Goal: Information Seeking & Learning: Check status

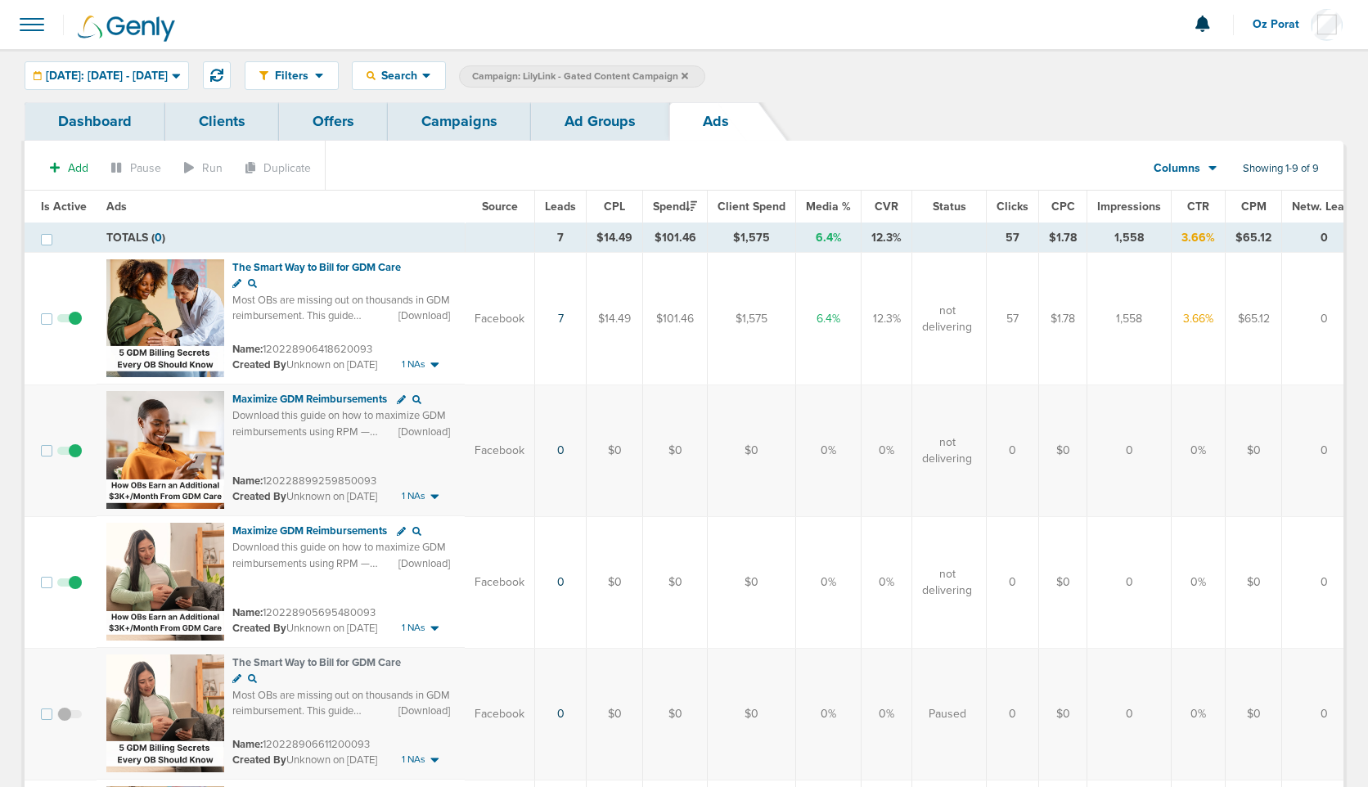
click at [474, 114] on link "Campaigns" at bounding box center [459, 121] width 143 height 38
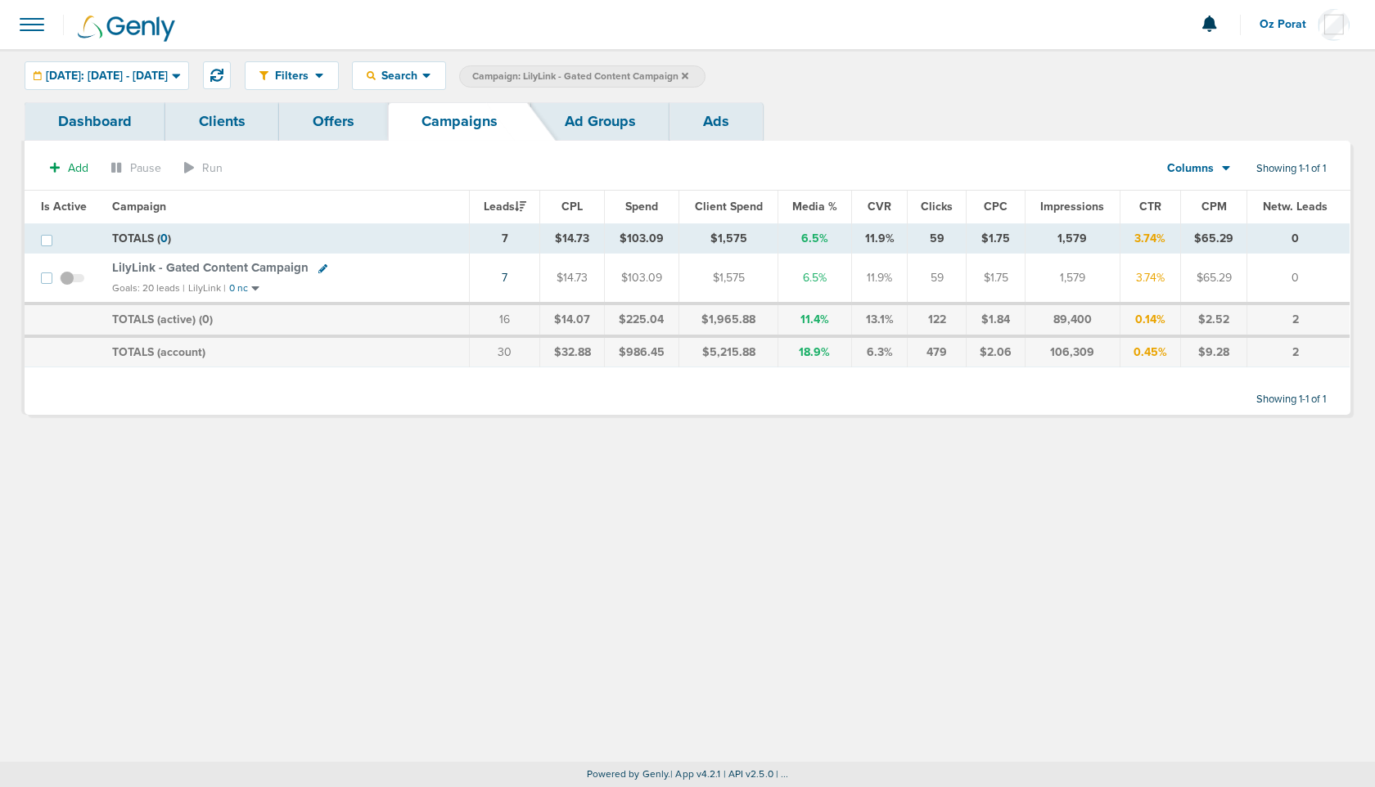
click at [688, 71] on icon at bounding box center [685, 76] width 7 height 10
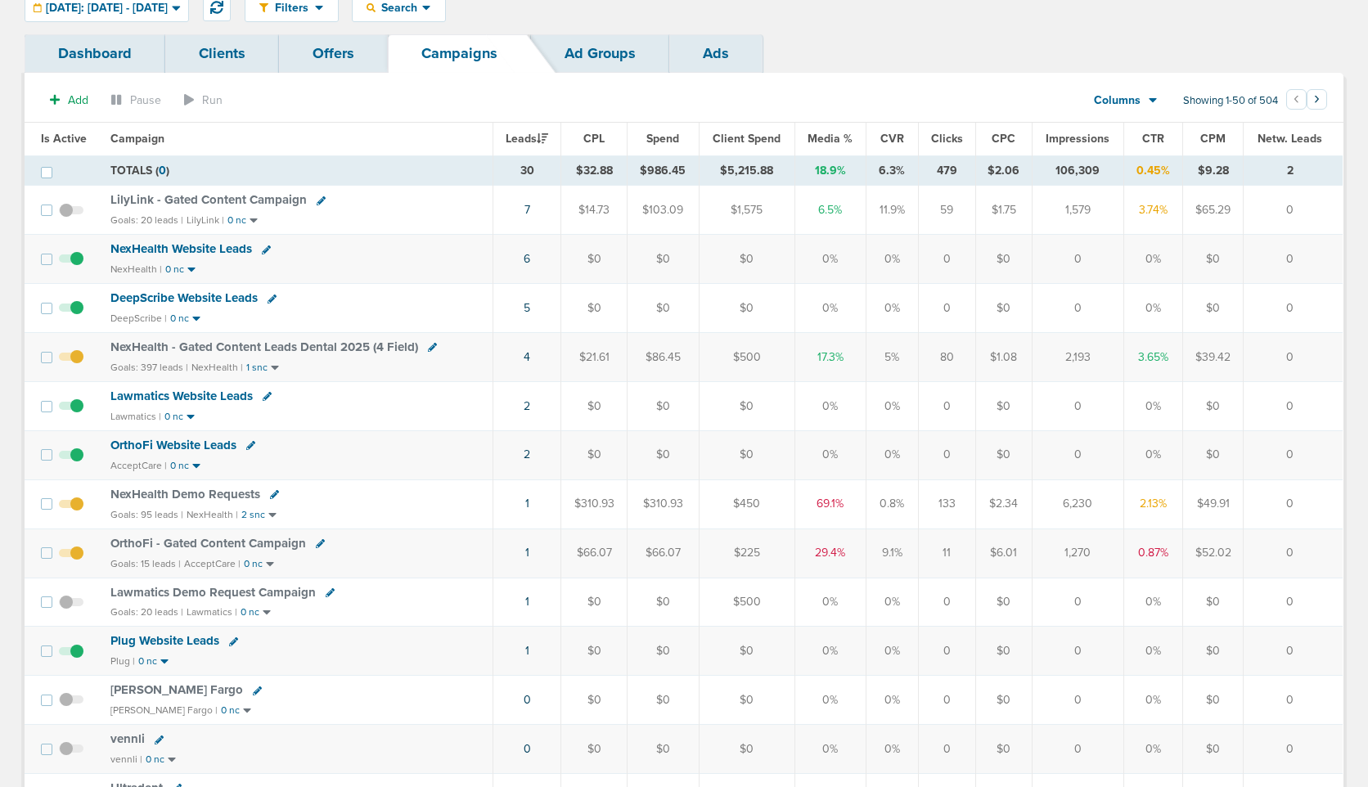
scroll to position [74, 0]
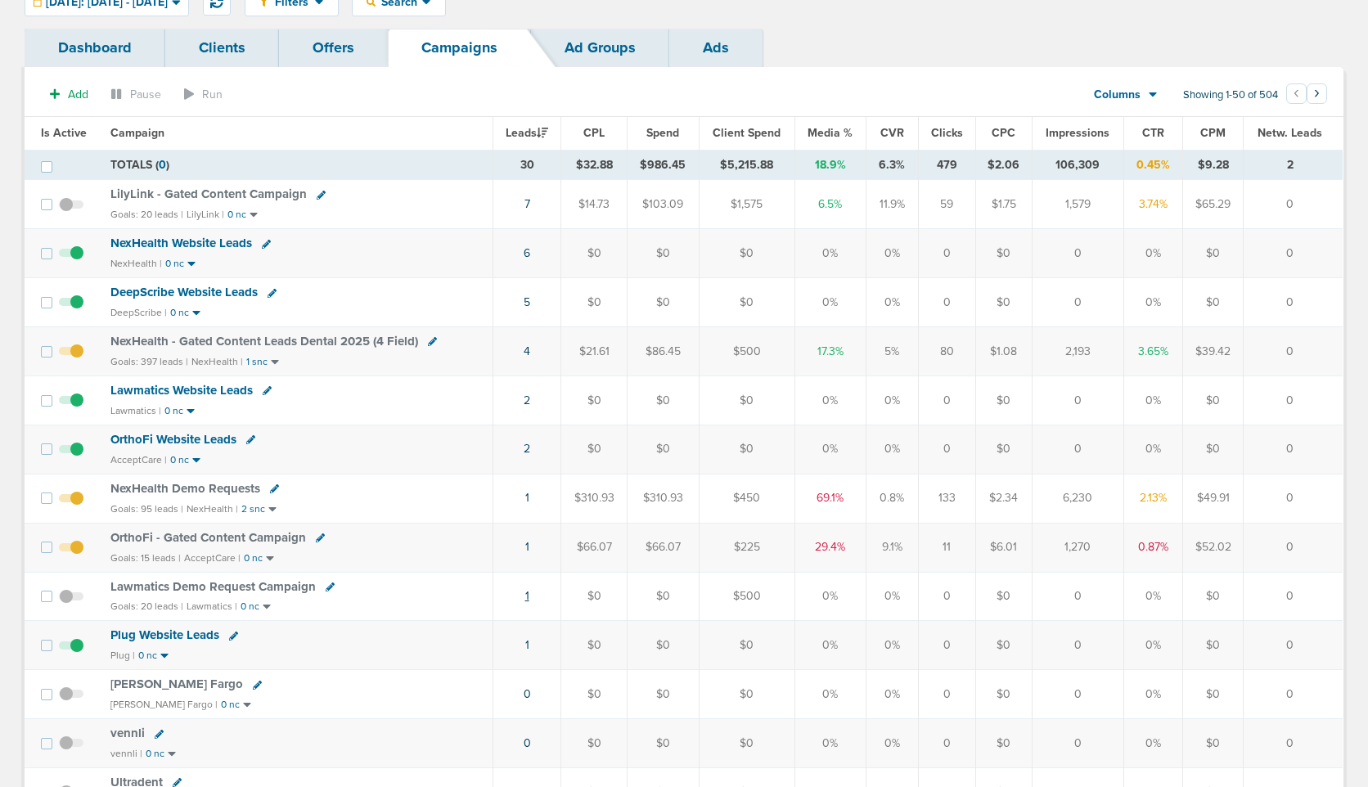
click at [529, 594] on link "1" at bounding box center [527, 596] width 4 height 14
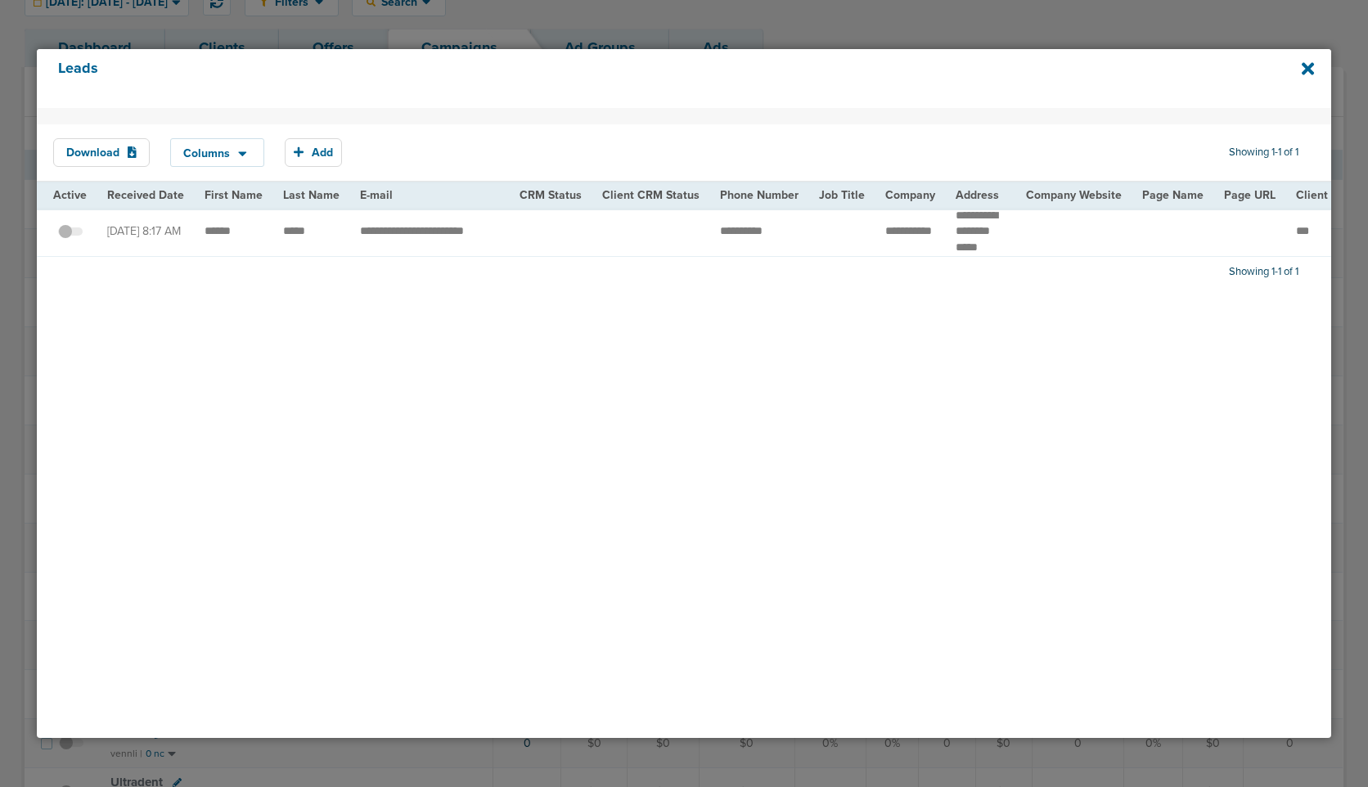
click at [71, 240] on span at bounding box center [70, 240] width 25 height 0
click at [70, 235] on input "checkbox" at bounding box center [70, 235] width 0 height 0
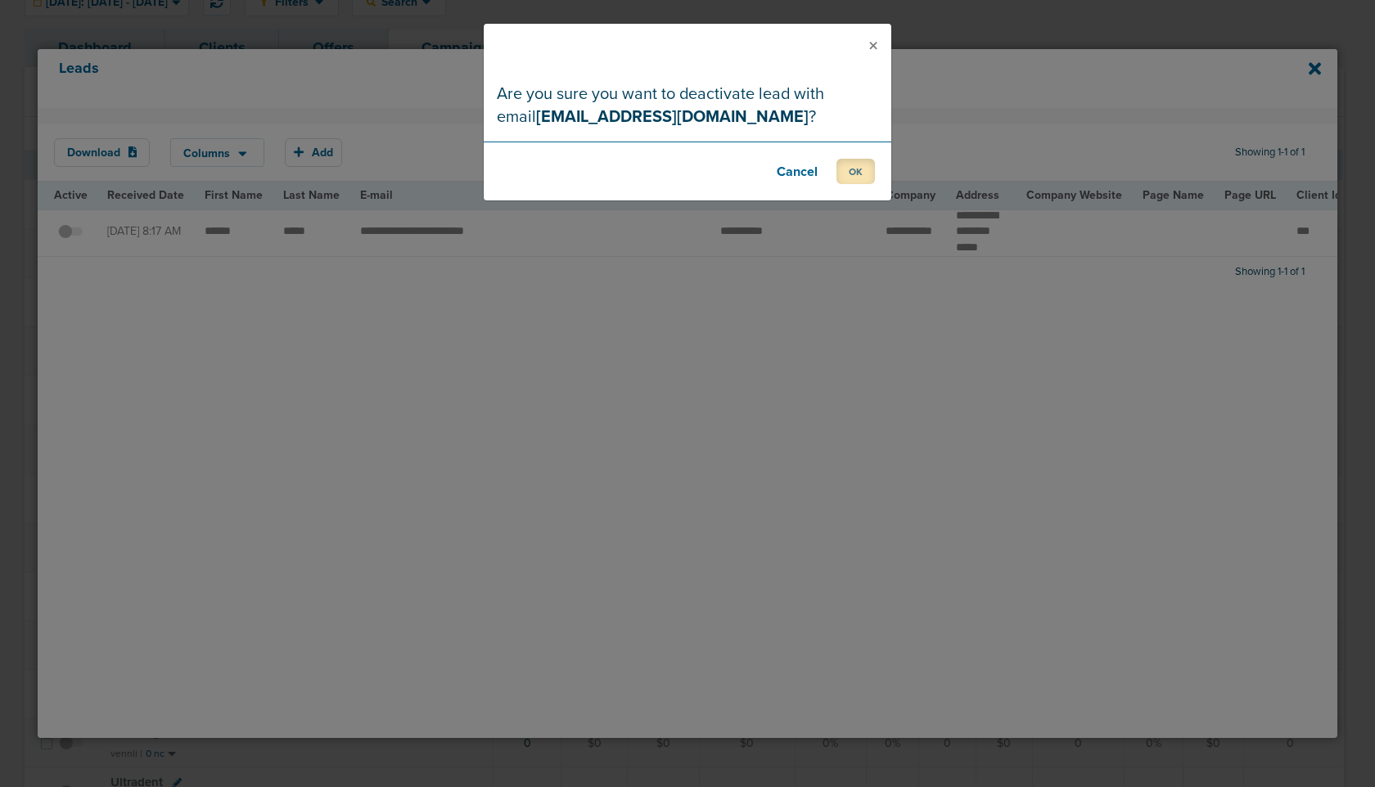
click at [853, 178] on button "OK" at bounding box center [855, 171] width 38 height 25
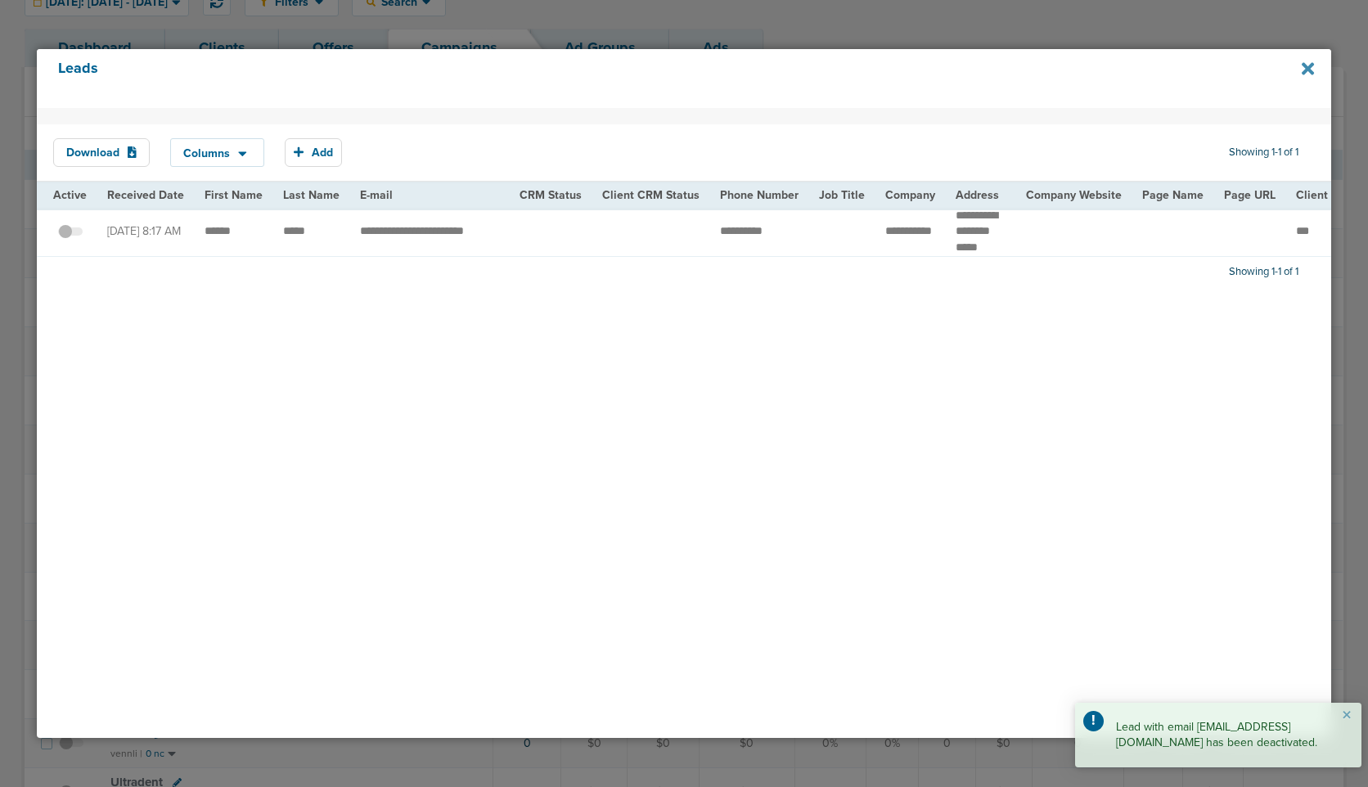
click at [1309, 68] on icon at bounding box center [1308, 69] width 12 height 12
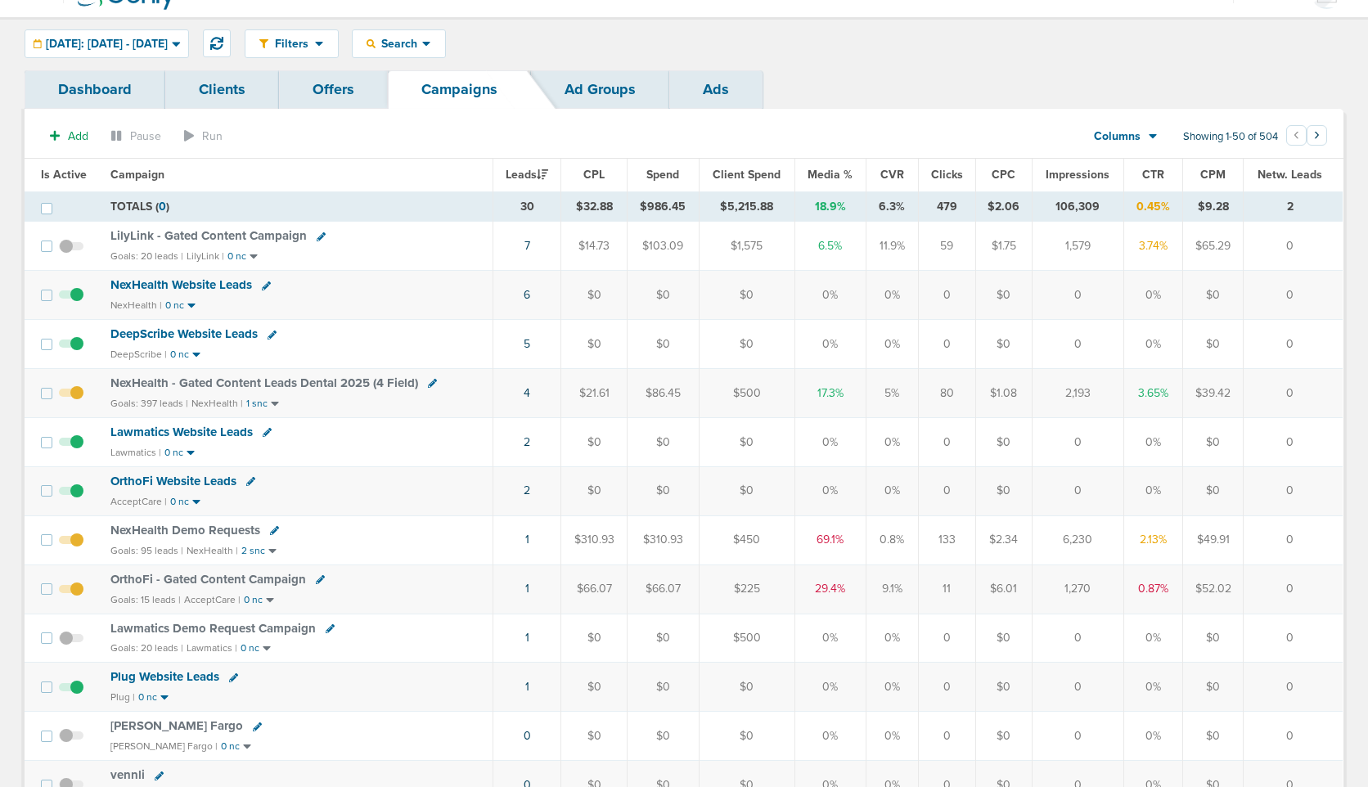
scroll to position [0, 0]
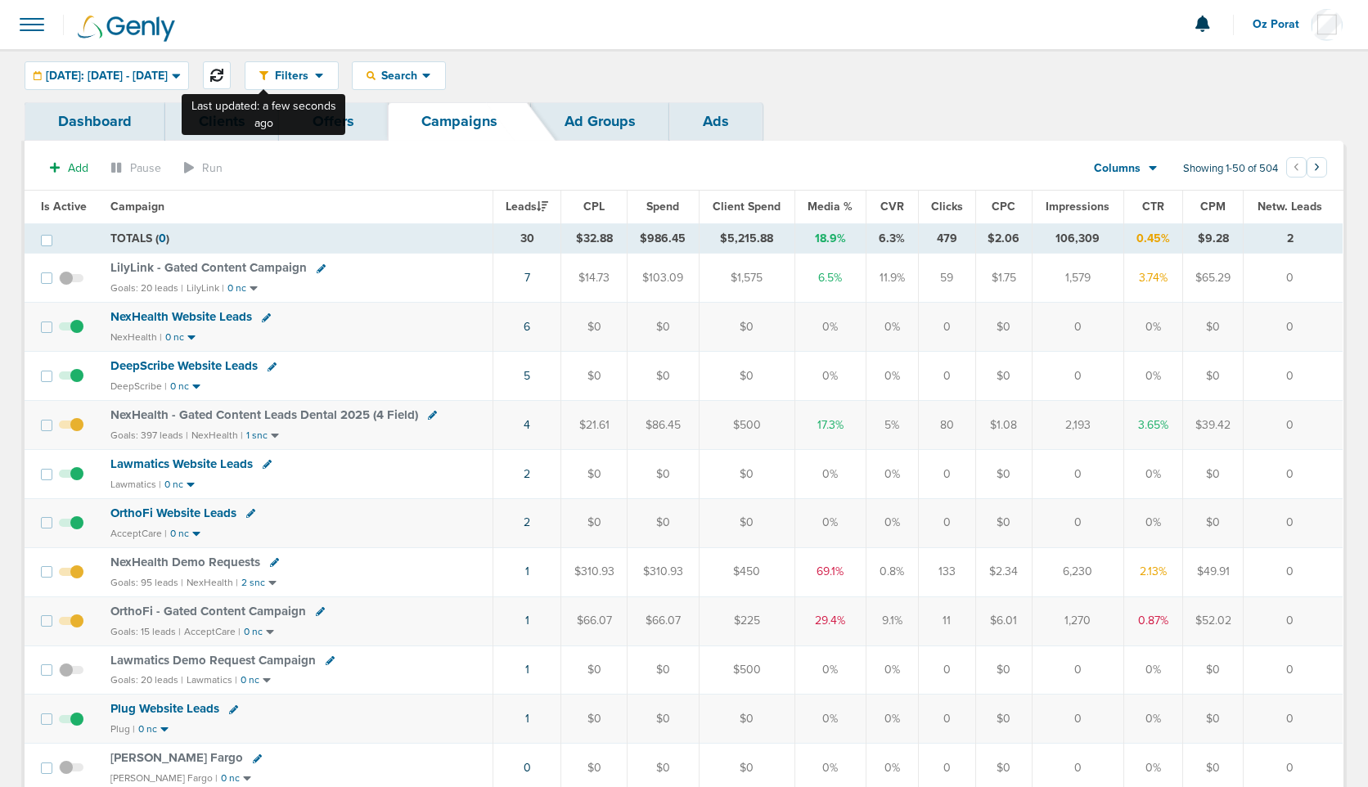
click at [223, 71] on icon at bounding box center [216, 75] width 13 height 13
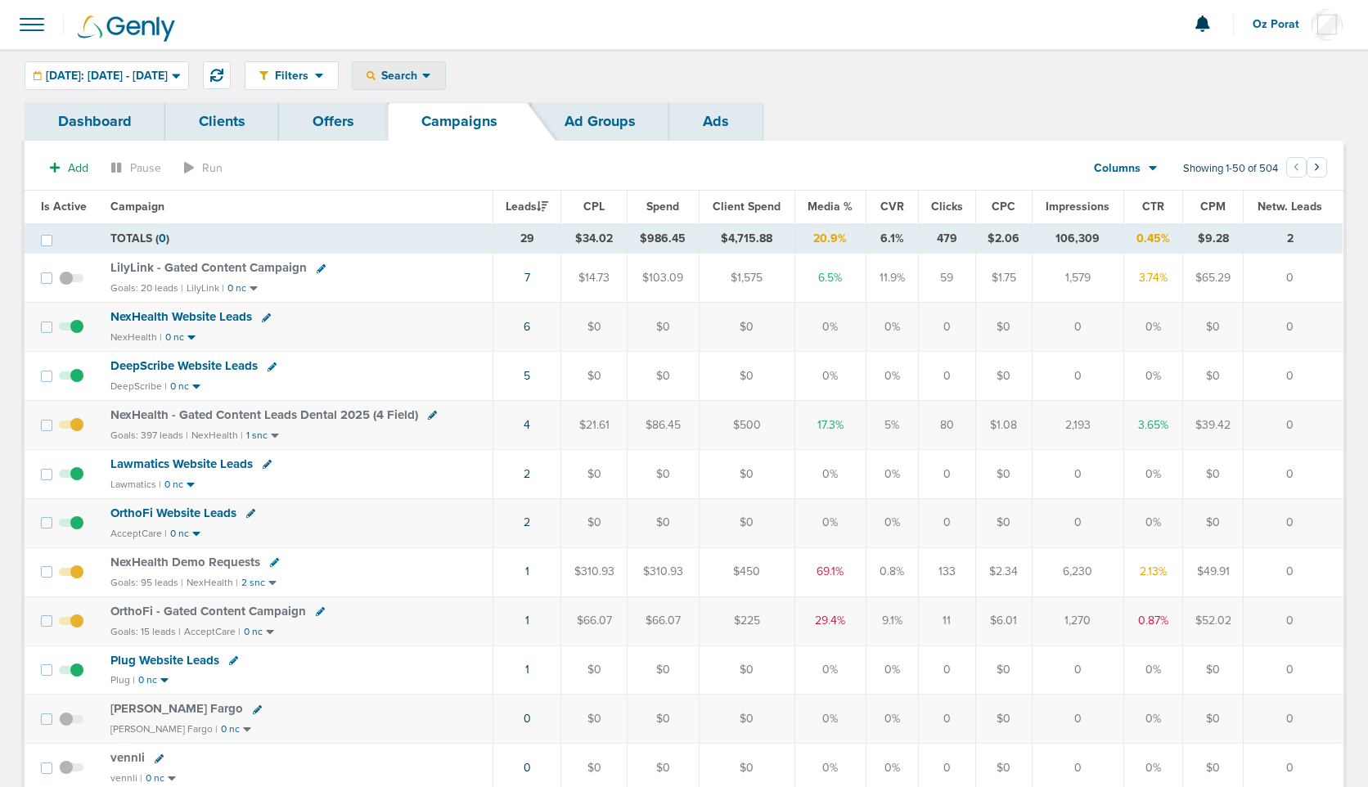
click at [422, 79] on span "Search" at bounding box center [399, 76] width 47 height 14
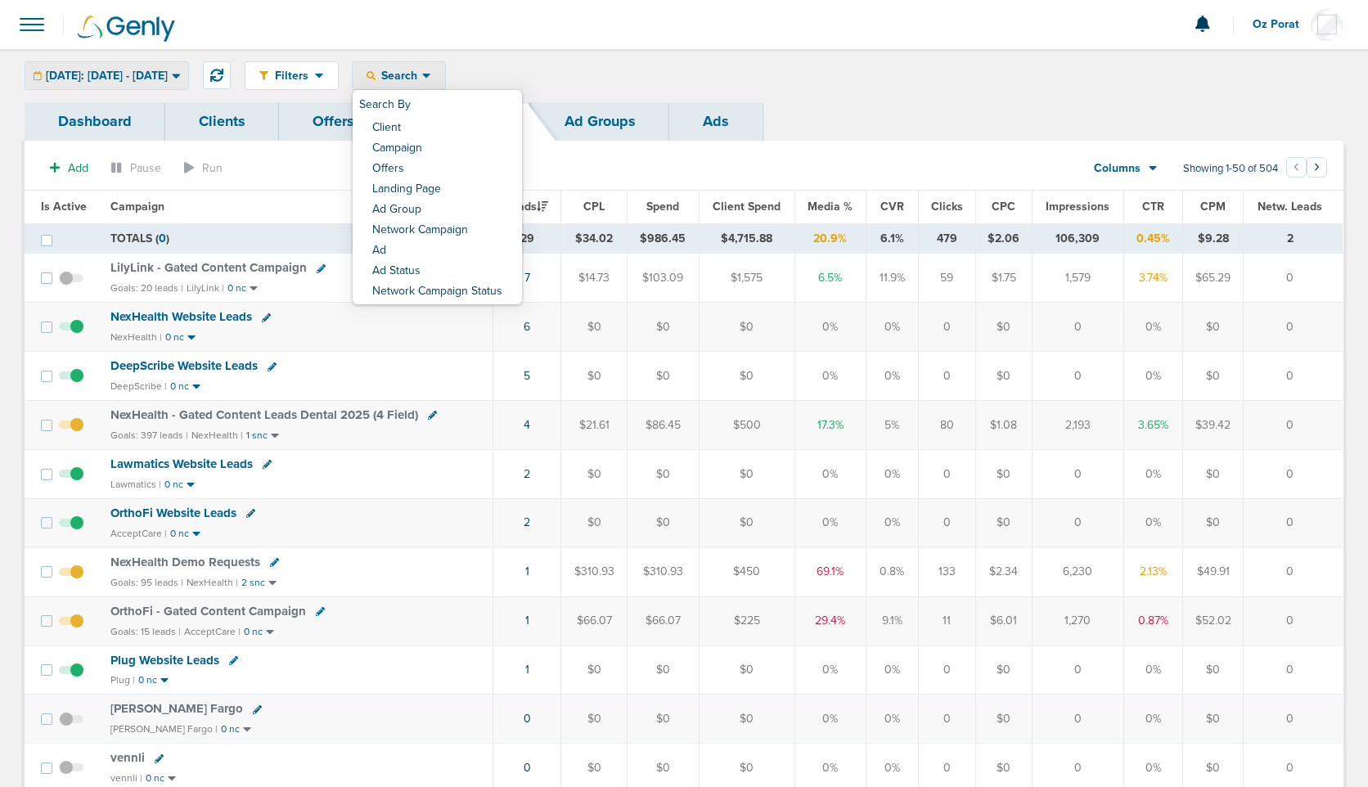
click at [142, 86] on div "[DATE]: [DATE] - [DATE]" at bounding box center [106, 75] width 163 height 27
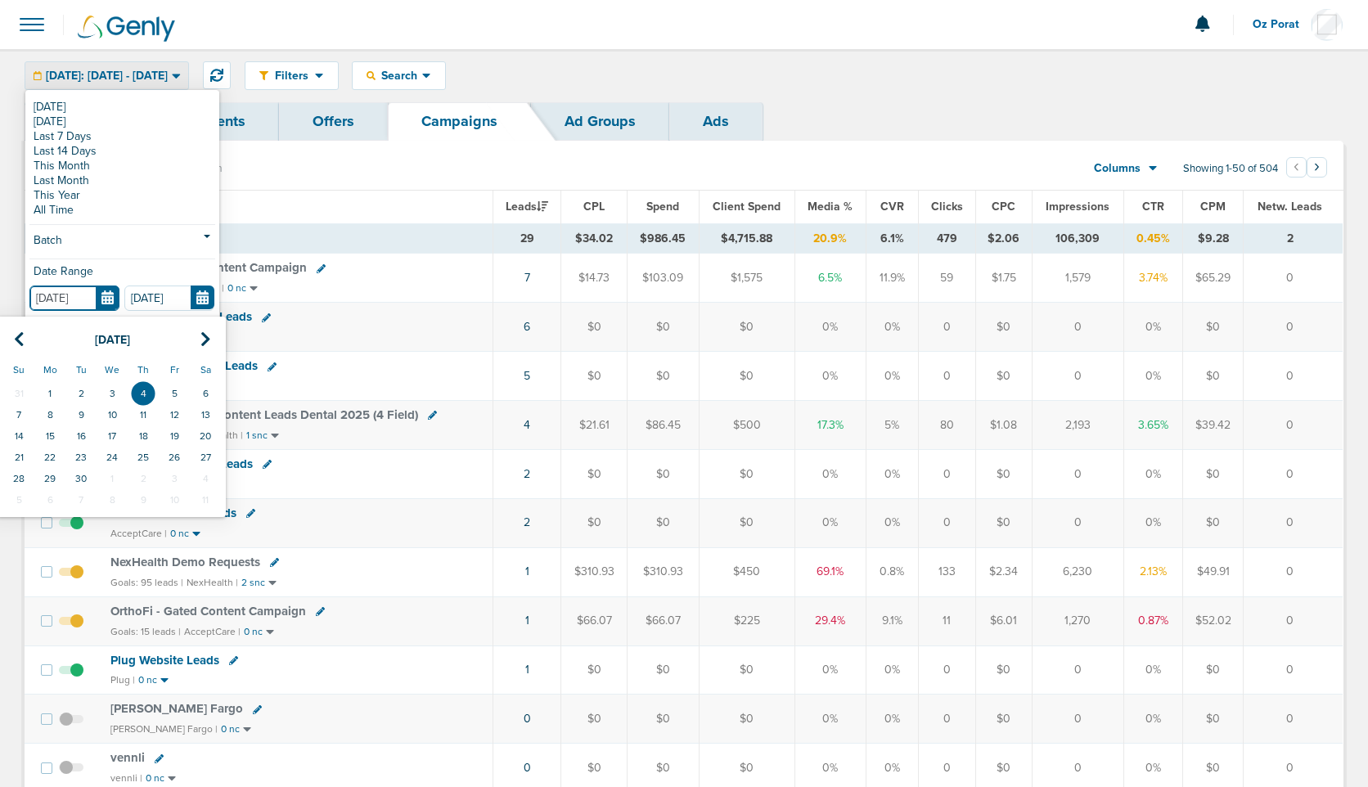
click at [114, 299] on input "[DATE]" at bounding box center [74, 298] width 90 height 25
click at [21, 340] on icon at bounding box center [19, 339] width 11 height 16
click at [20, 473] on td "24" at bounding box center [18, 478] width 31 height 21
type input "[DATE]"
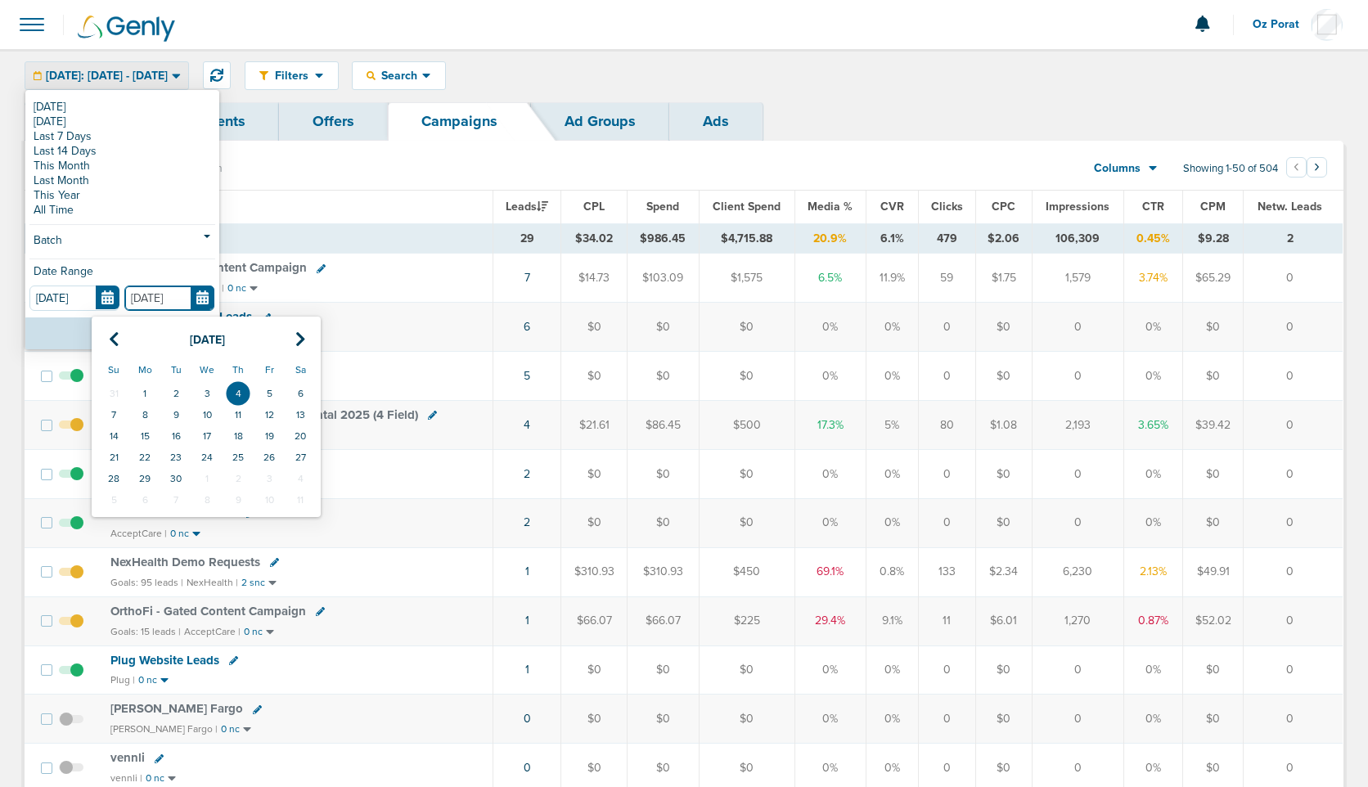
click at [209, 290] on input "[DATE]" at bounding box center [169, 298] width 90 height 25
click at [114, 339] on icon at bounding box center [114, 339] width 11 height 16
click at [298, 482] on td "30" at bounding box center [300, 478] width 31 height 21
type input "[DATE]"
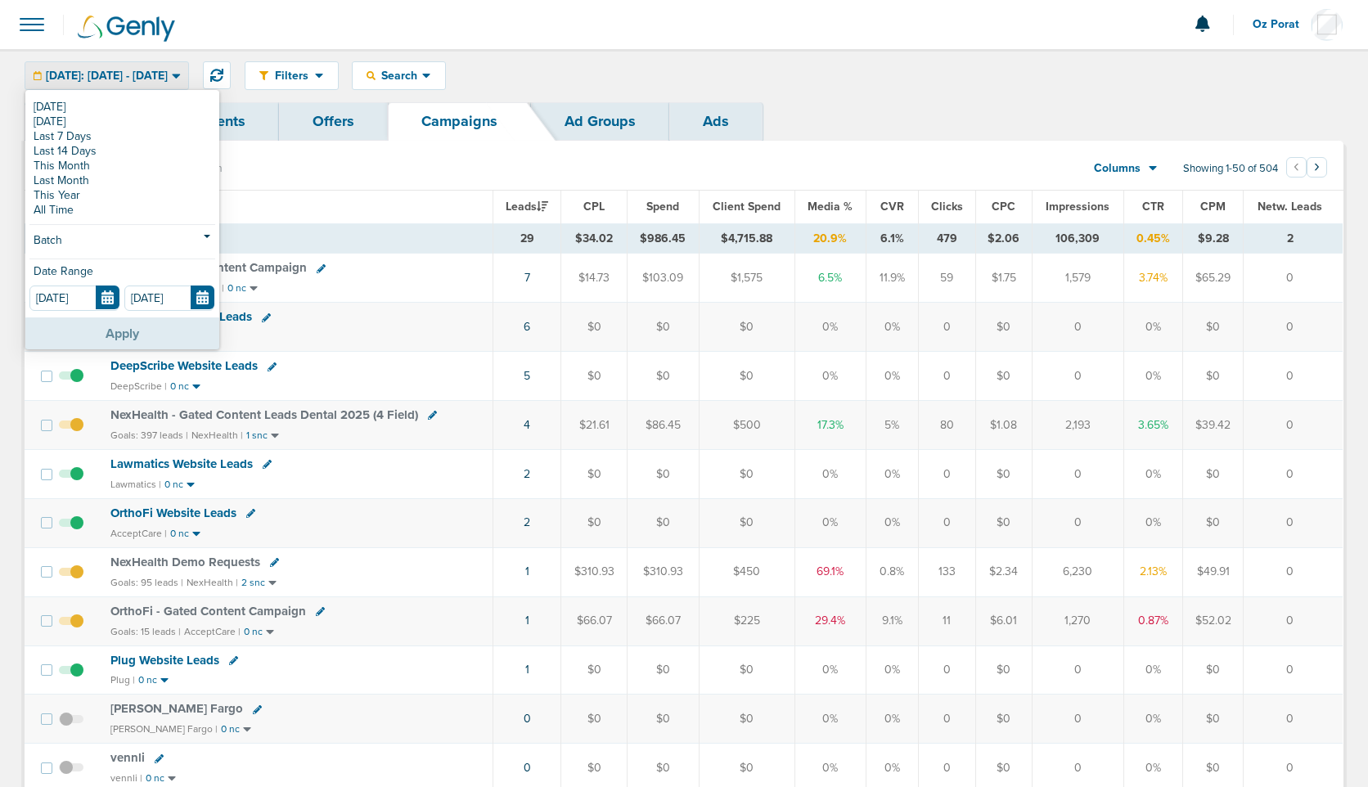
click at [124, 334] on button "Apply" at bounding box center [122, 333] width 194 height 32
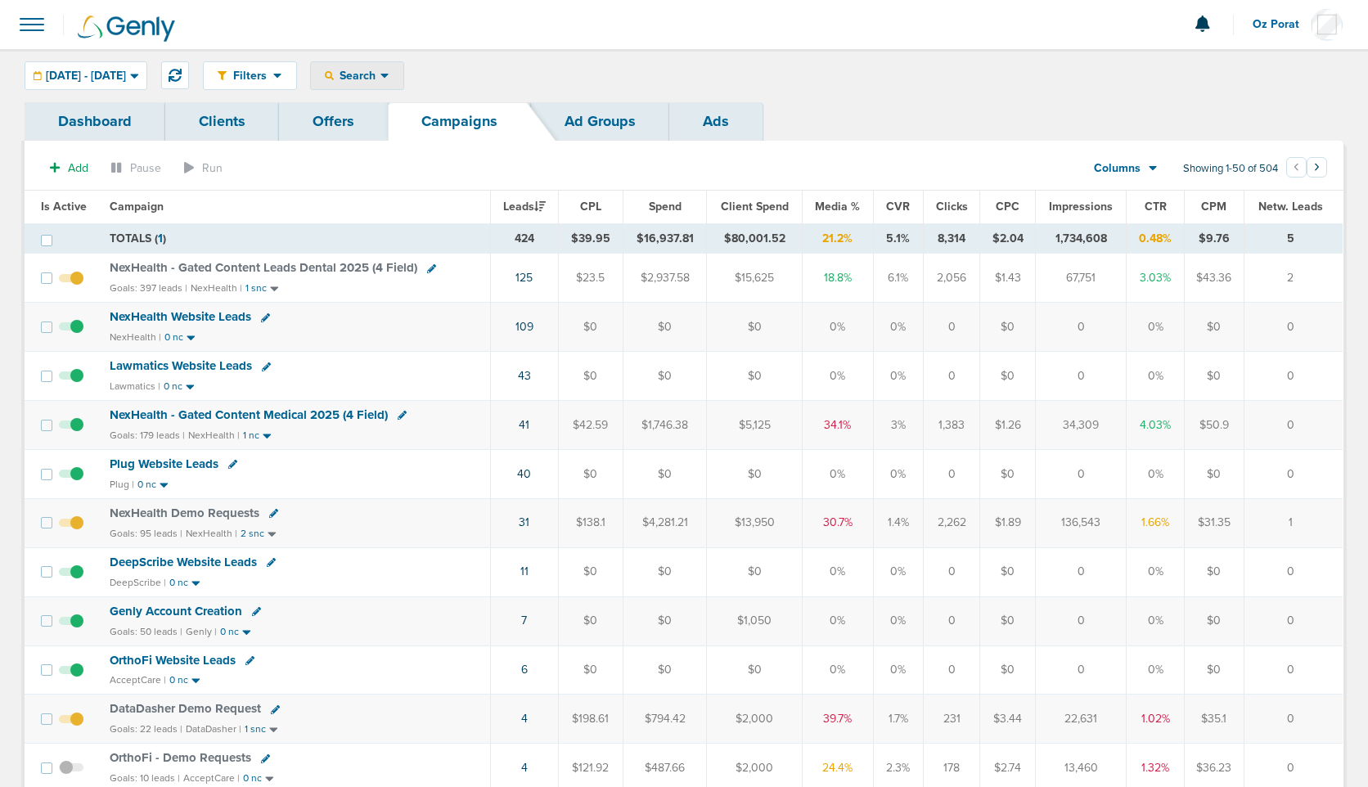
click at [380, 73] on span "Search" at bounding box center [357, 76] width 47 height 14
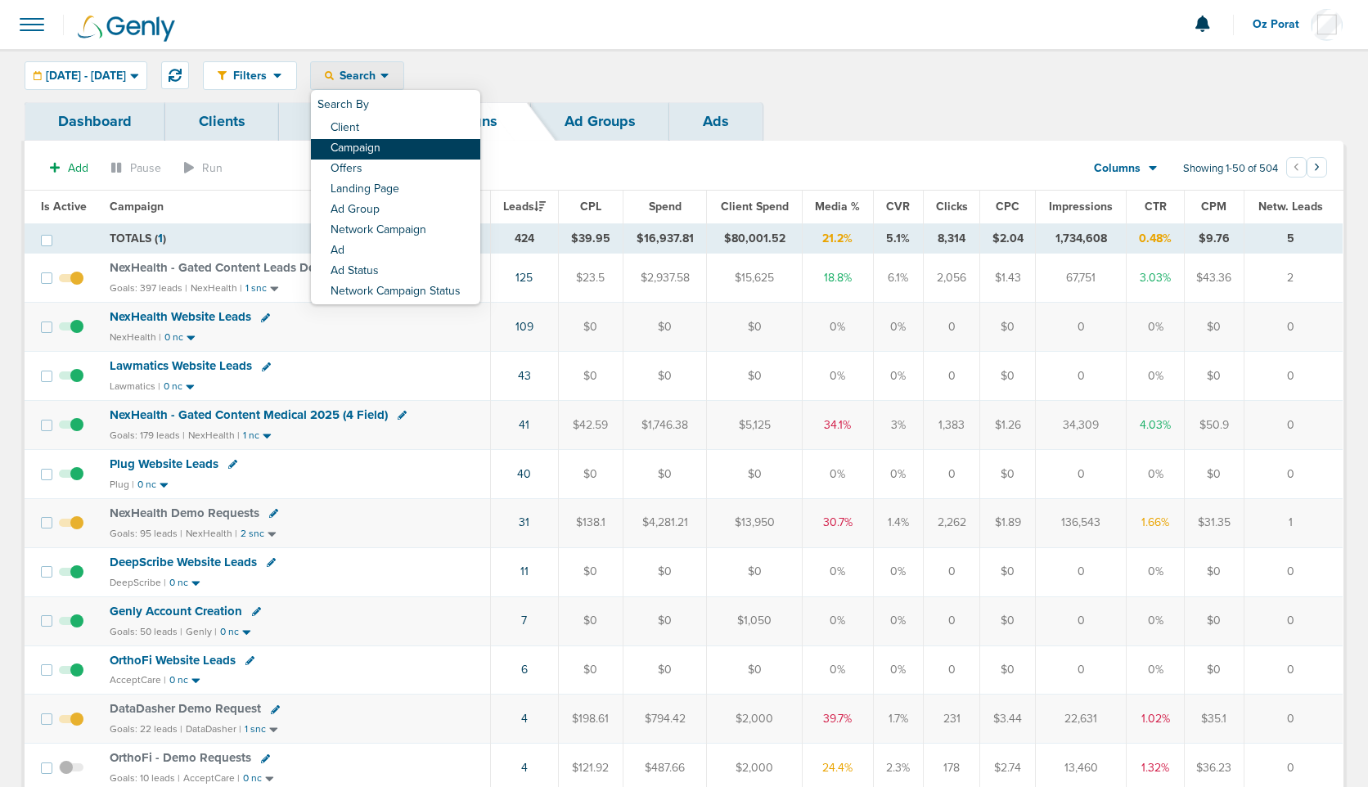
click at [427, 142] on link "Campaign" at bounding box center [395, 149] width 169 height 20
select select "cmpName"
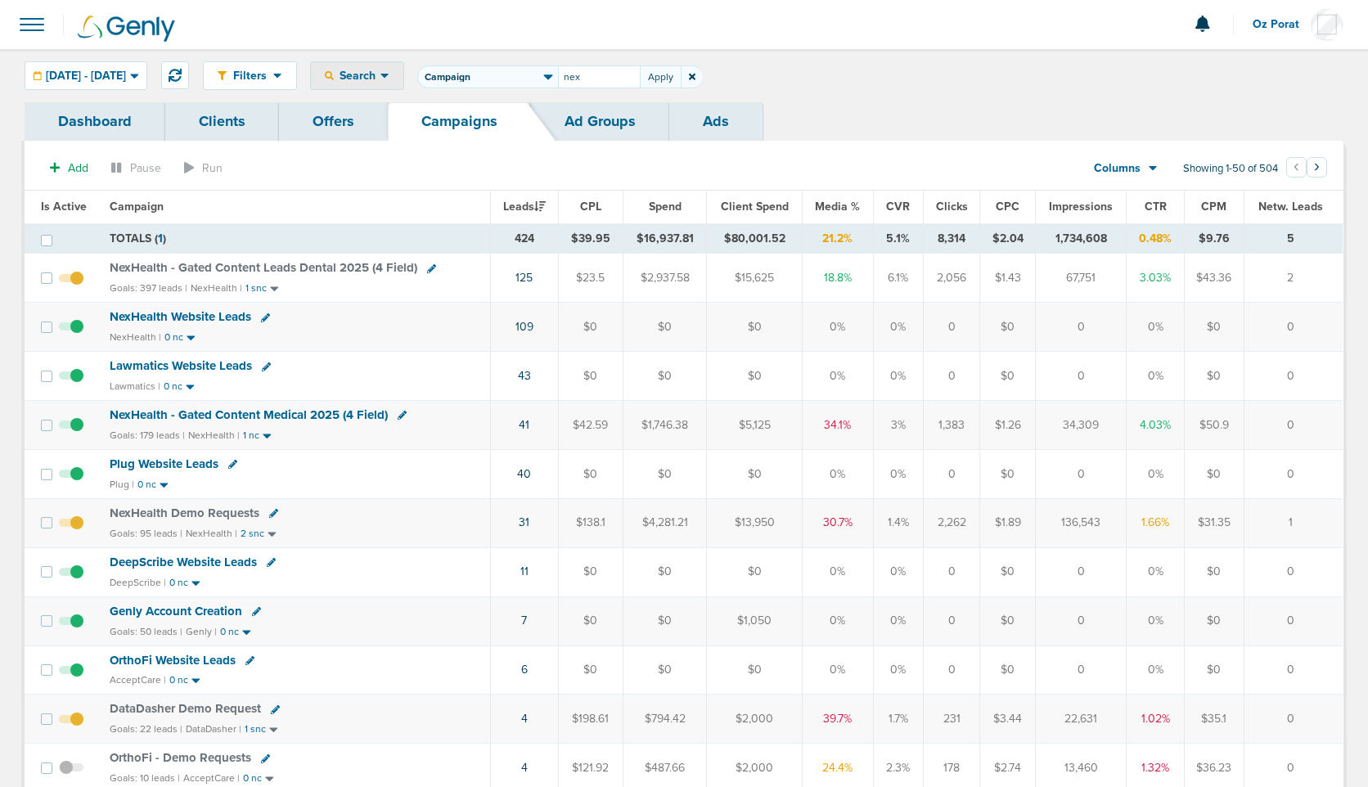
type input "nex"
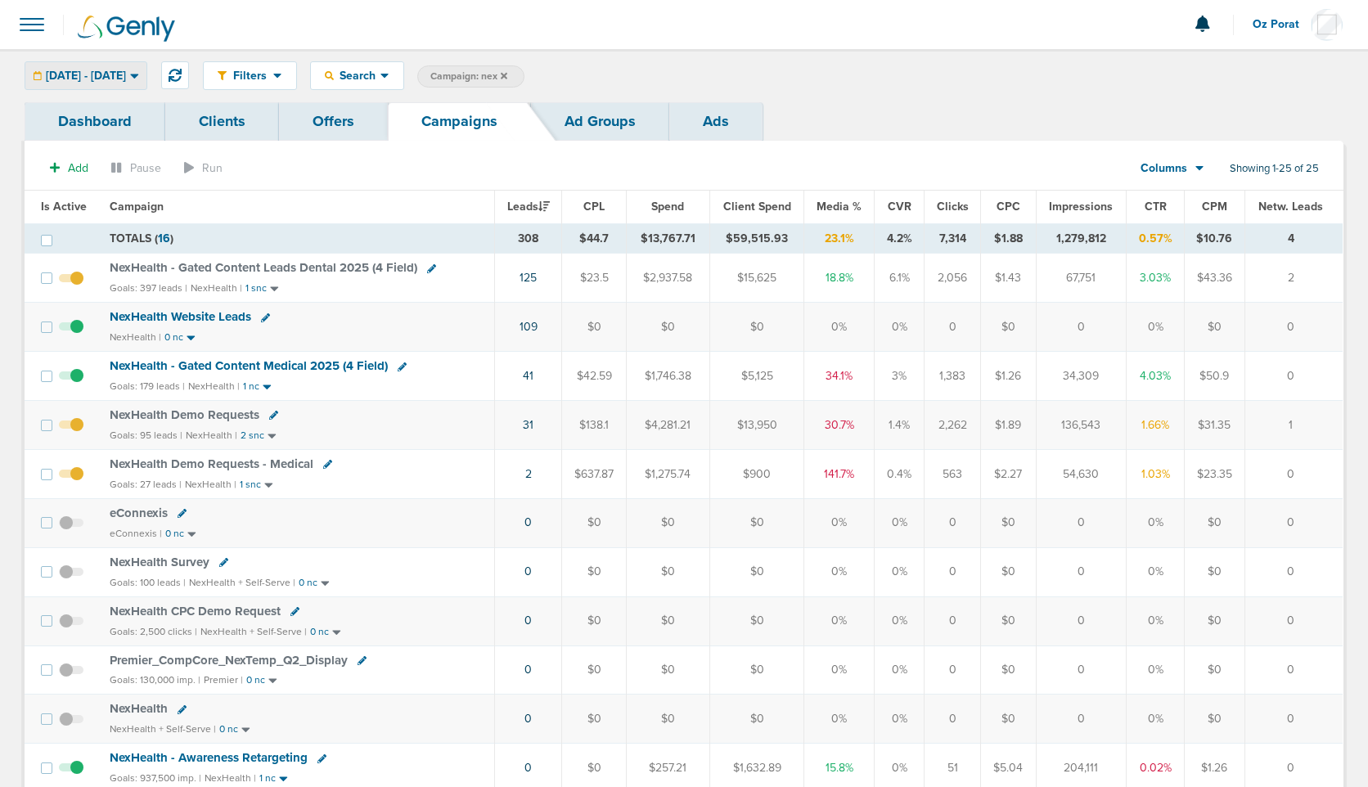
click at [126, 79] on span "[DATE] - [DATE]" at bounding box center [86, 75] width 80 height 11
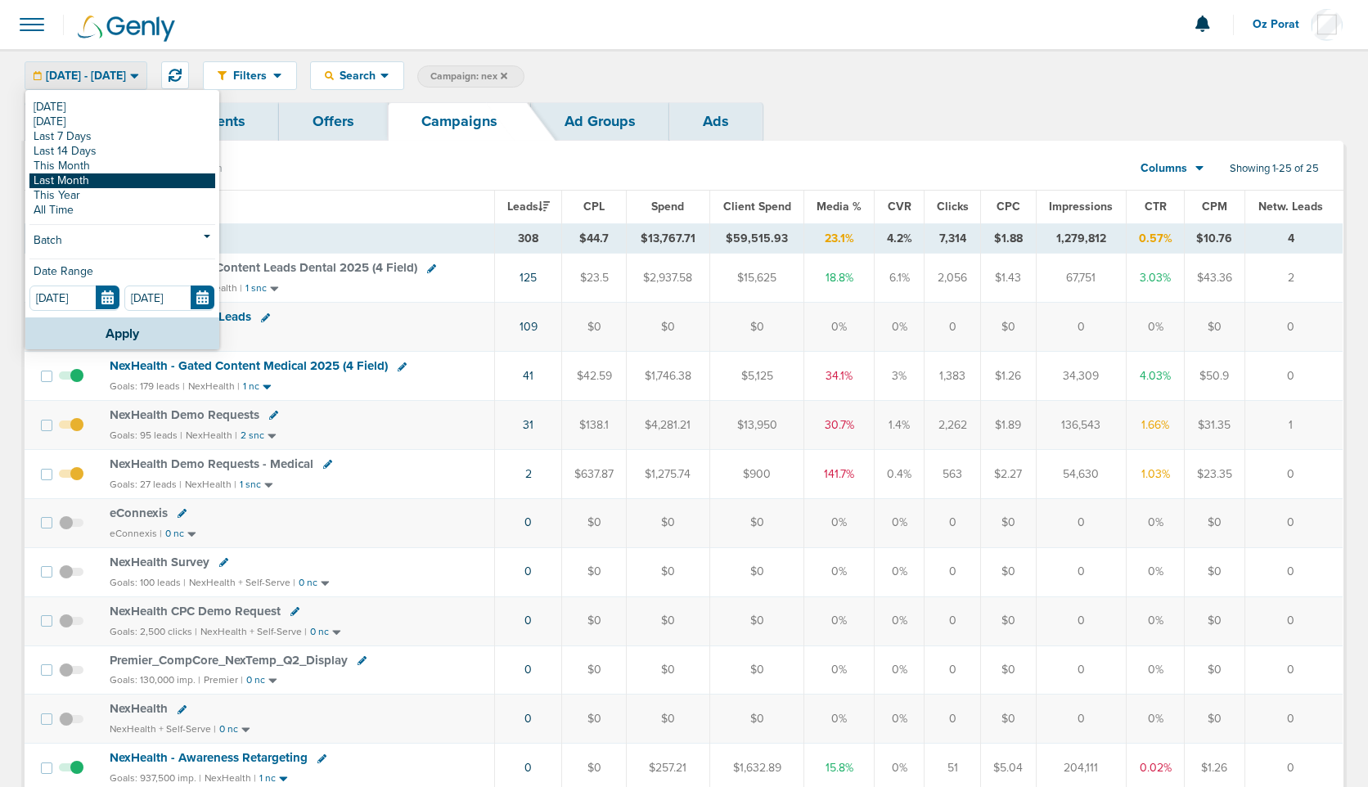
click at [113, 182] on link "Last Month" at bounding box center [122, 180] width 186 height 15
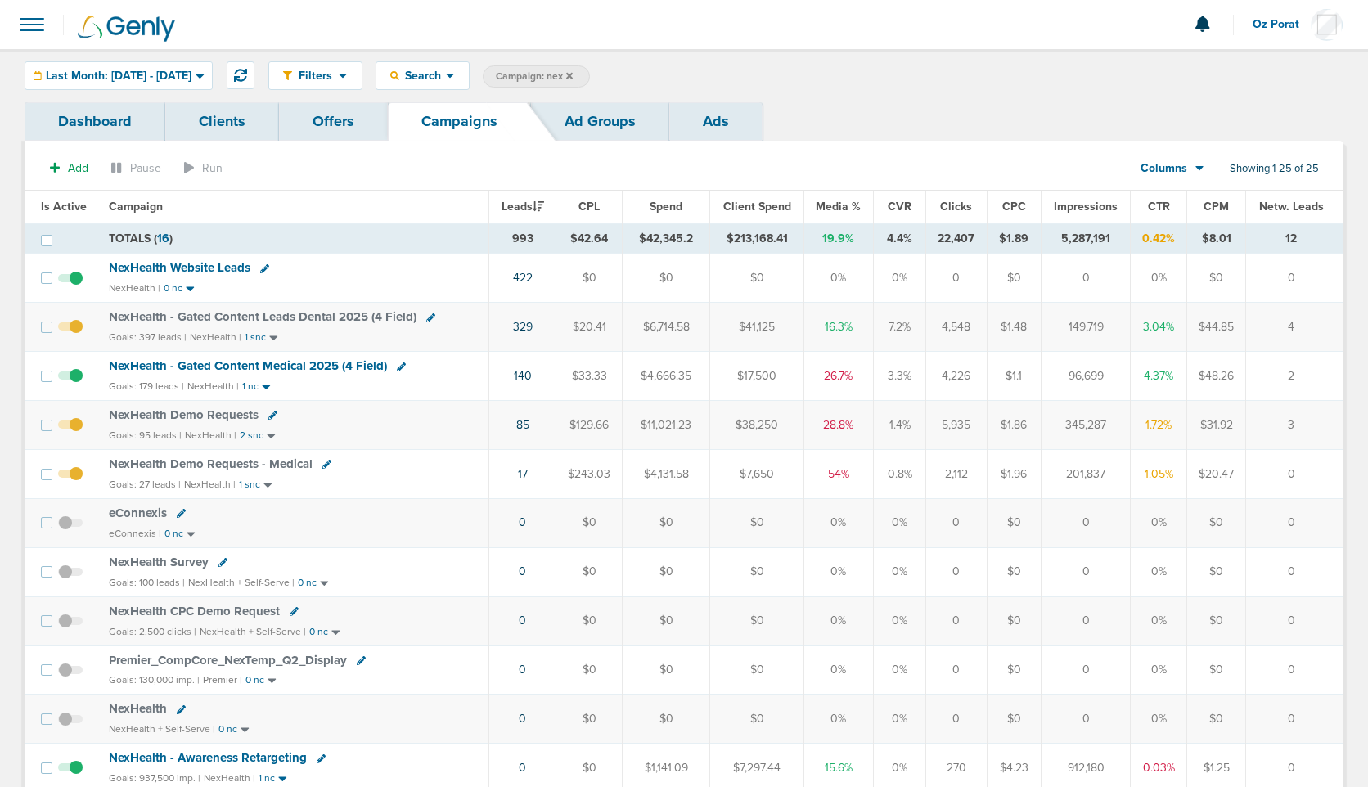
click at [160, 76] on span "Last Month: [DATE] - [DATE]" at bounding box center [119, 75] width 146 height 11
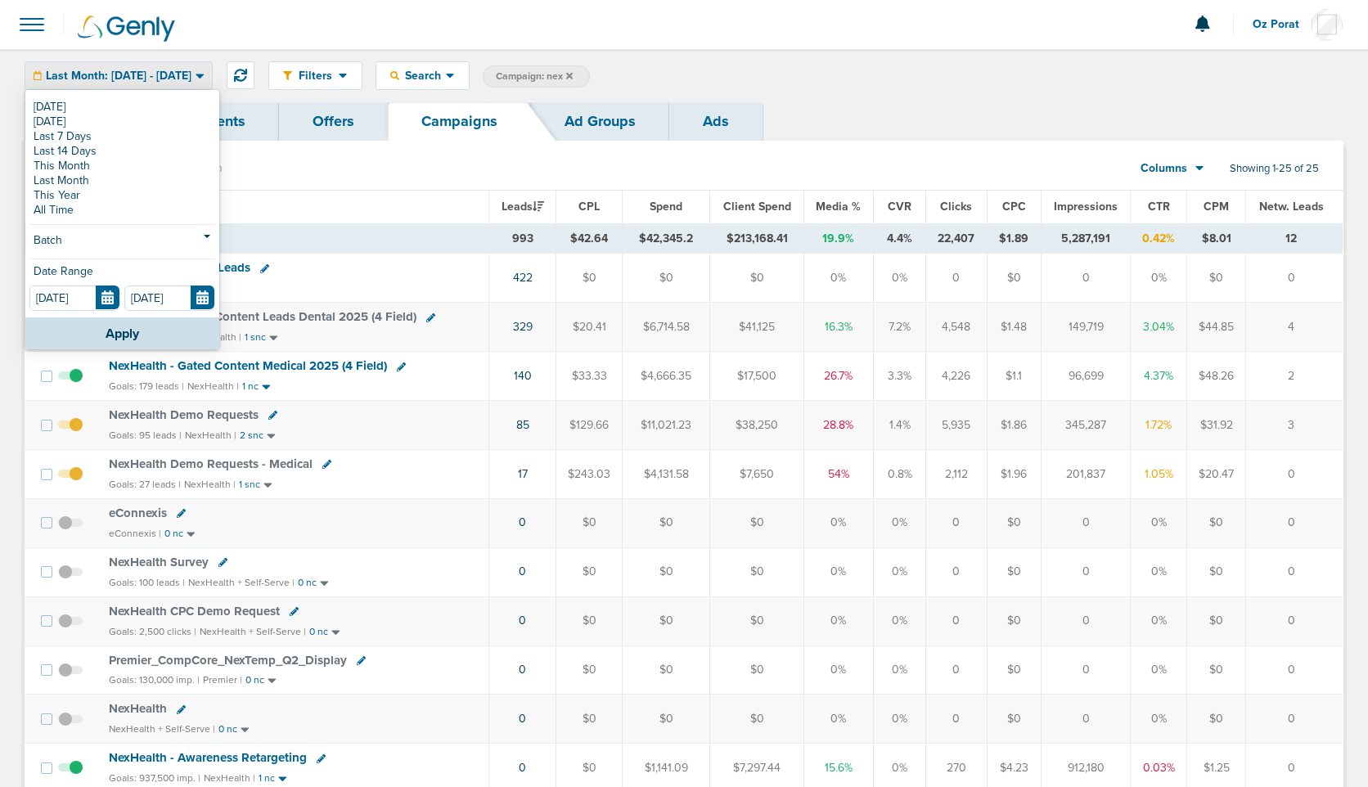
click at [120, 298] on form "[DATE]" at bounding box center [76, 298] width 95 height 24
click at [114, 298] on input "[DATE]" at bounding box center [74, 298] width 90 height 25
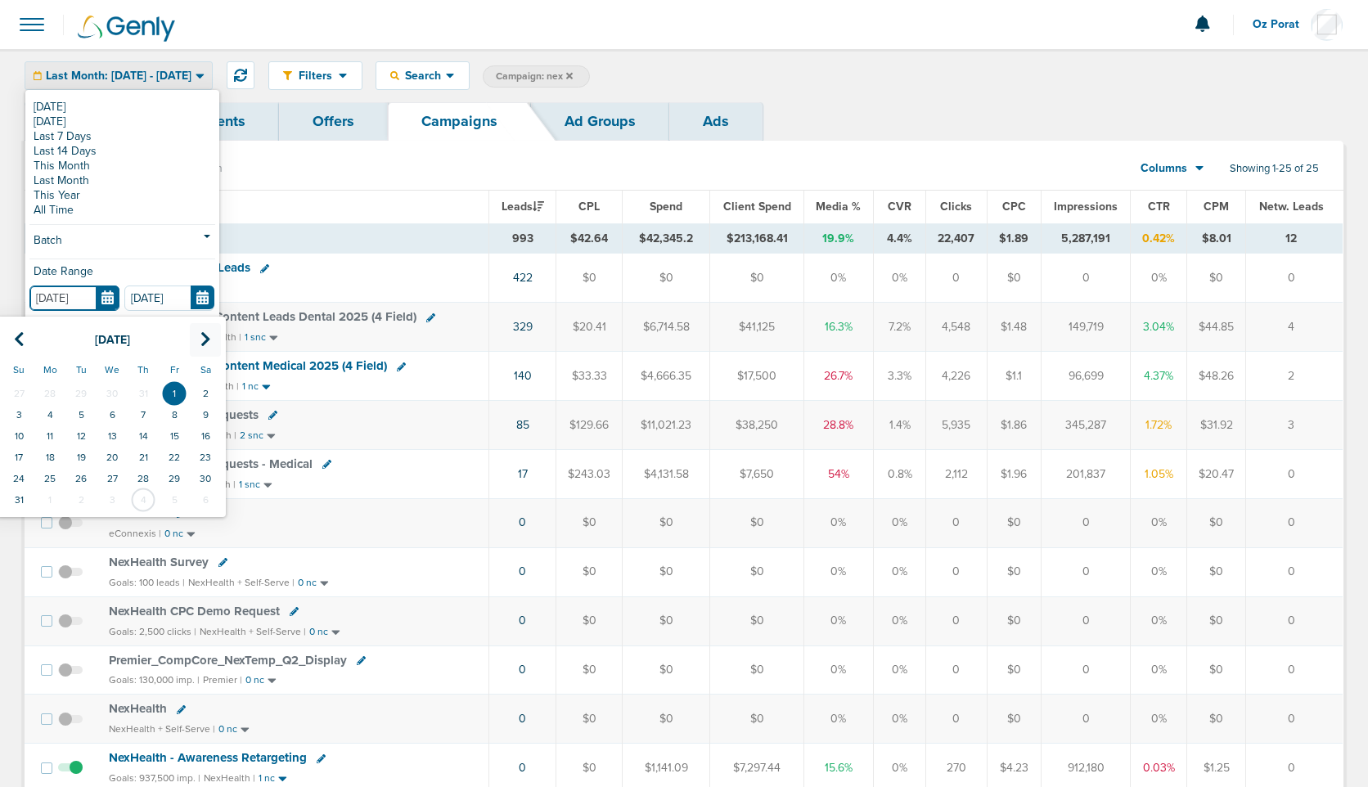
click at [205, 336] on icon at bounding box center [205, 339] width 11 height 16
click at [19, 334] on icon at bounding box center [19, 339] width 11 height 16
click at [21, 479] on td "24" at bounding box center [18, 478] width 31 height 21
type input "[DATE]"
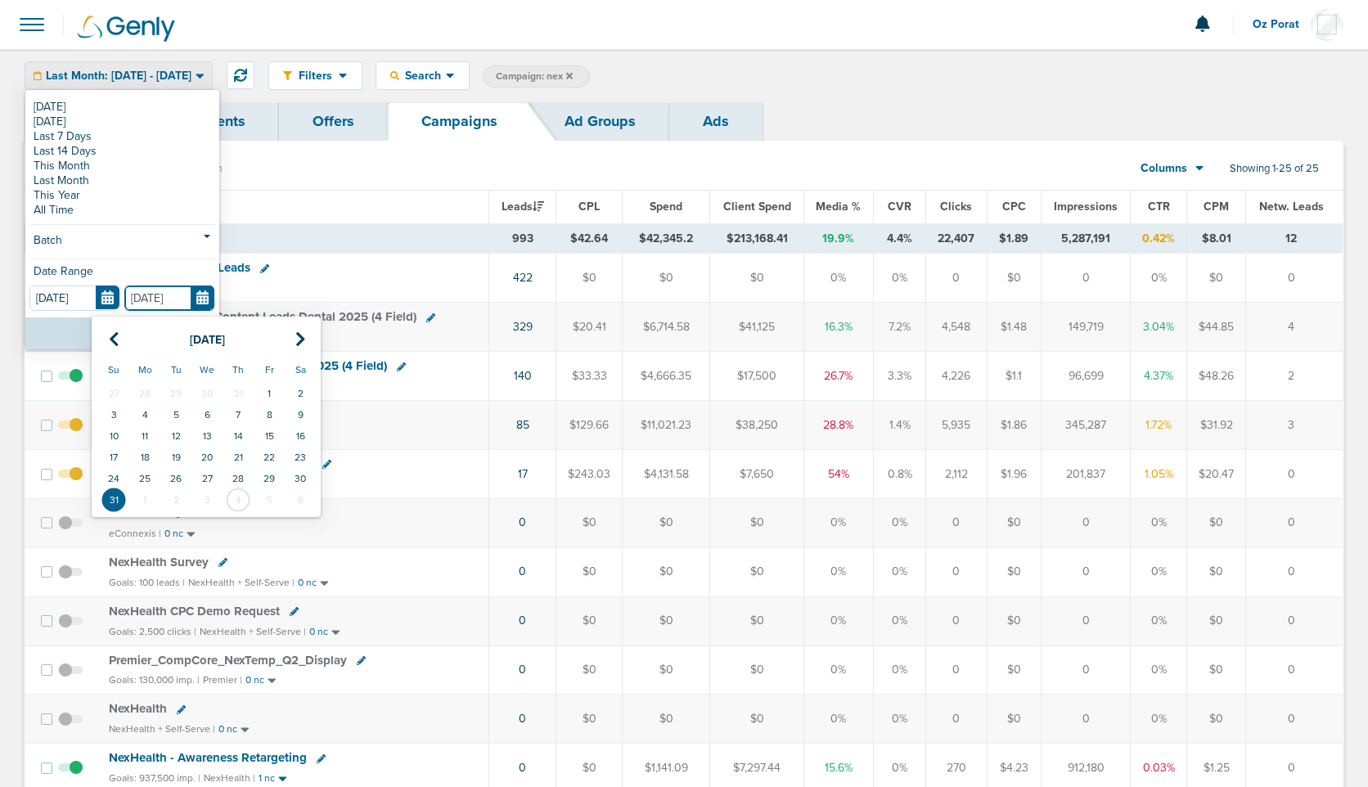
click at [206, 295] on input "[DATE]" at bounding box center [169, 298] width 90 height 25
click at [299, 476] on td "30" at bounding box center [300, 478] width 31 height 21
type input "[DATE]"
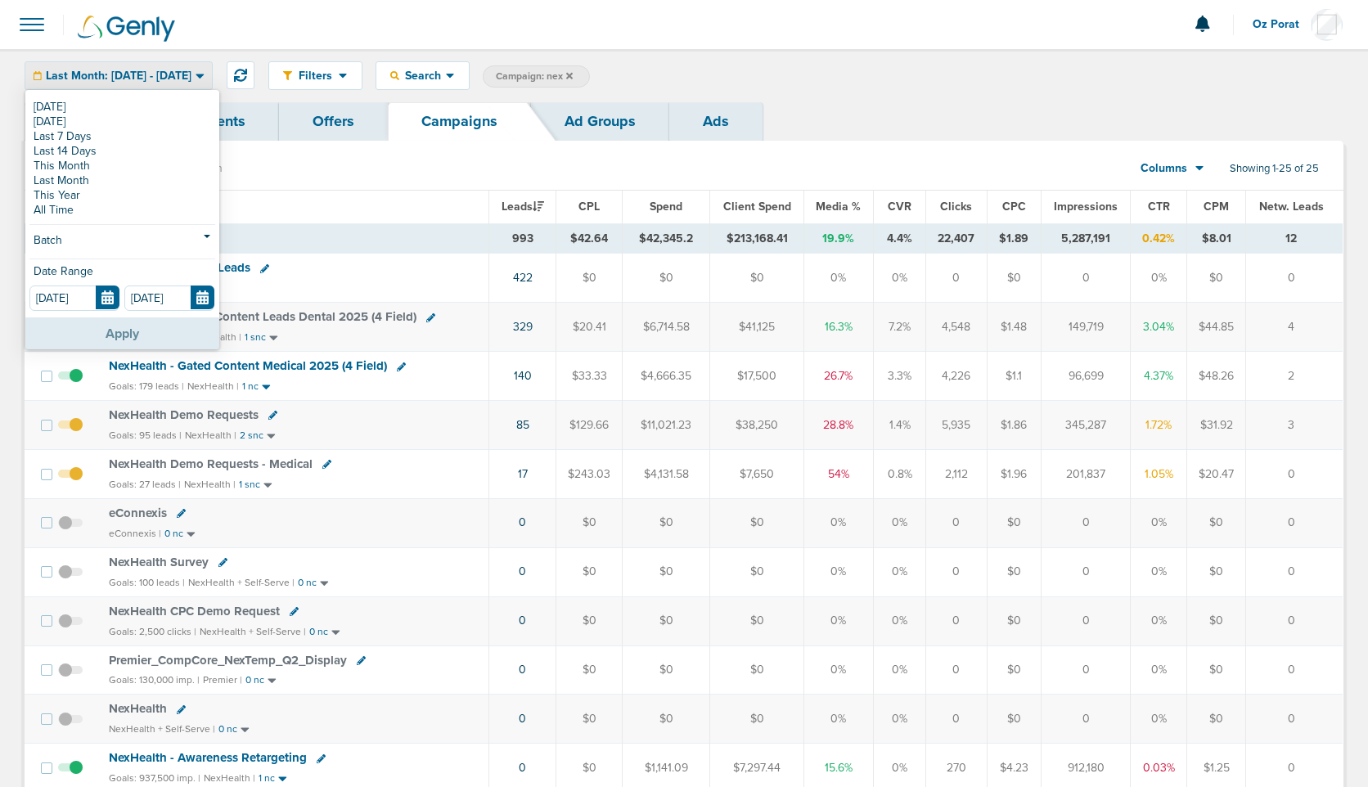
click at [125, 332] on button "Apply" at bounding box center [122, 333] width 194 height 32
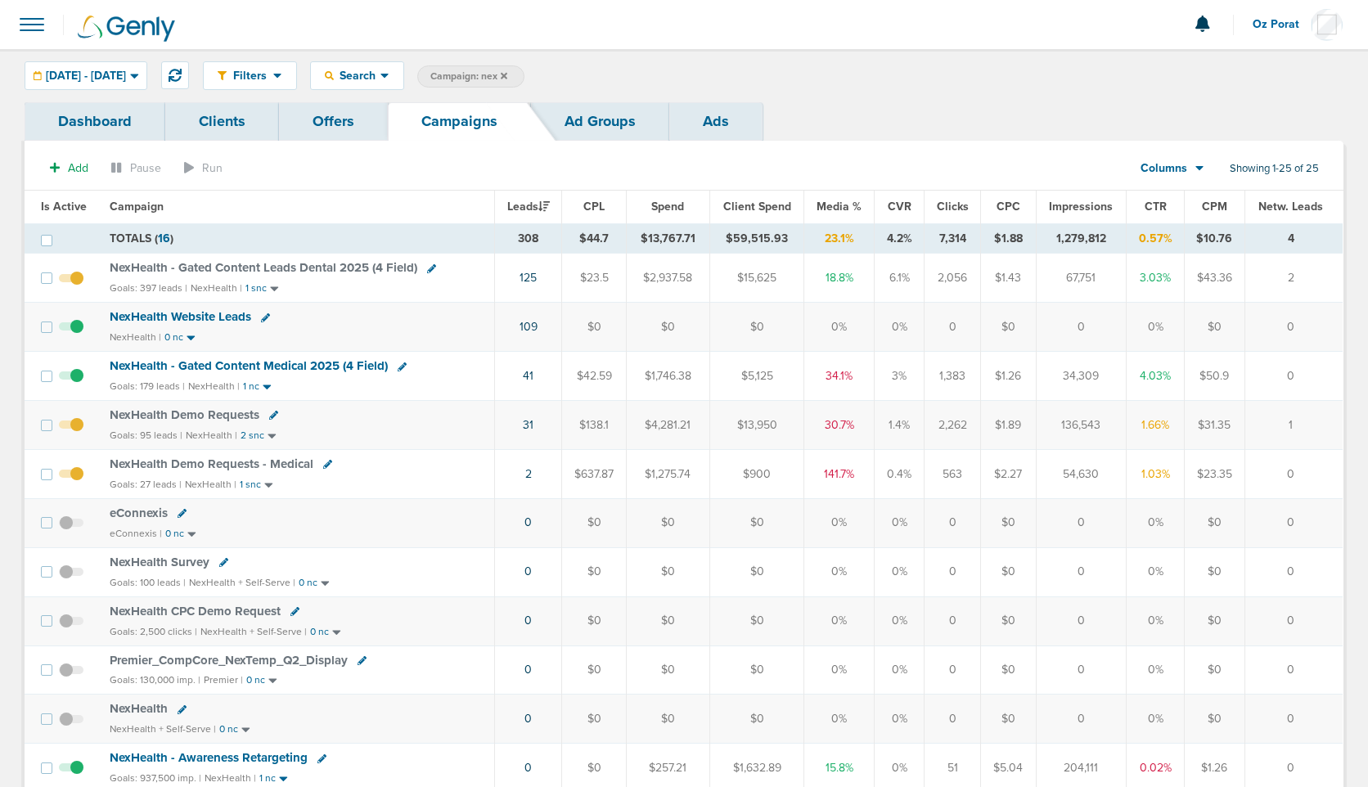
click at [106, 127] on link "Dashboard" at bounding box center [95, 121] width 141 height 38
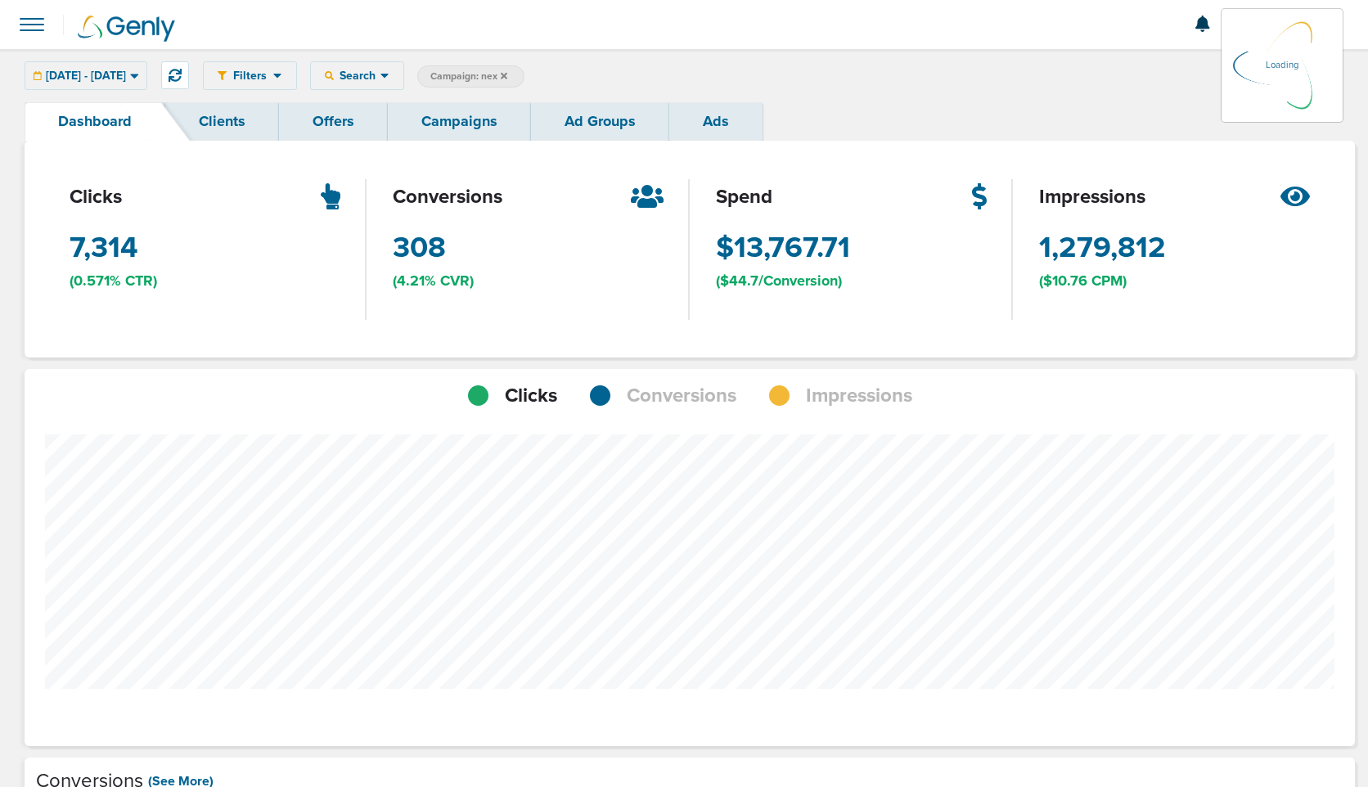
scroll to position [1274, 1319]
click at [687, 393] on span "Conversions" at bounding box center [682, 396] width 110 height 28
click at [430, 74] on div "Filters Active Only Settings Status Active Inactive Objectives MQL SQL Traffic …" at bounding box center [773, 75] width 1141 height 29
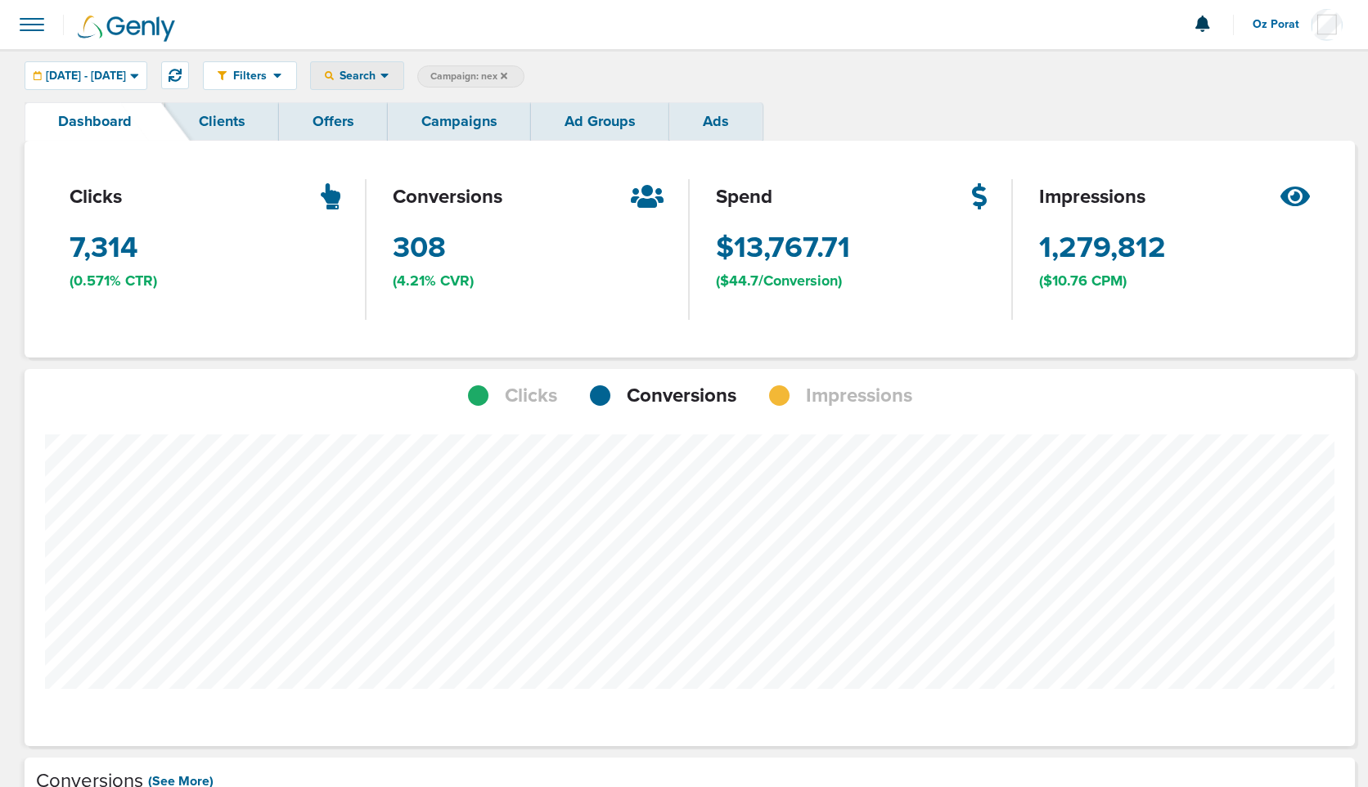
click at [389, 71] on icon at bounding box center [384, 76] width 9 height 14
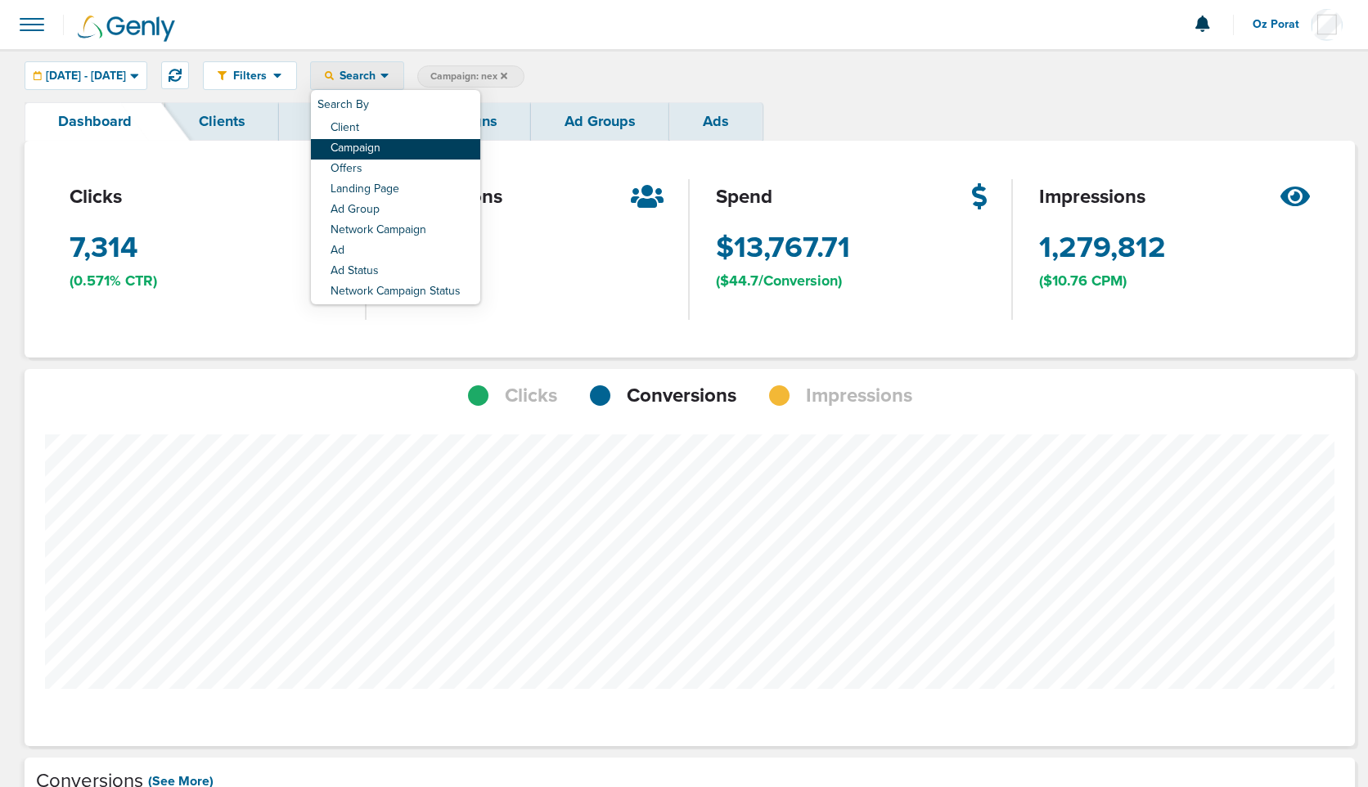
click at [435, 150] on link "Campaign" at bounding box center [395, 149] width 169 height 20
select select "cmpName"
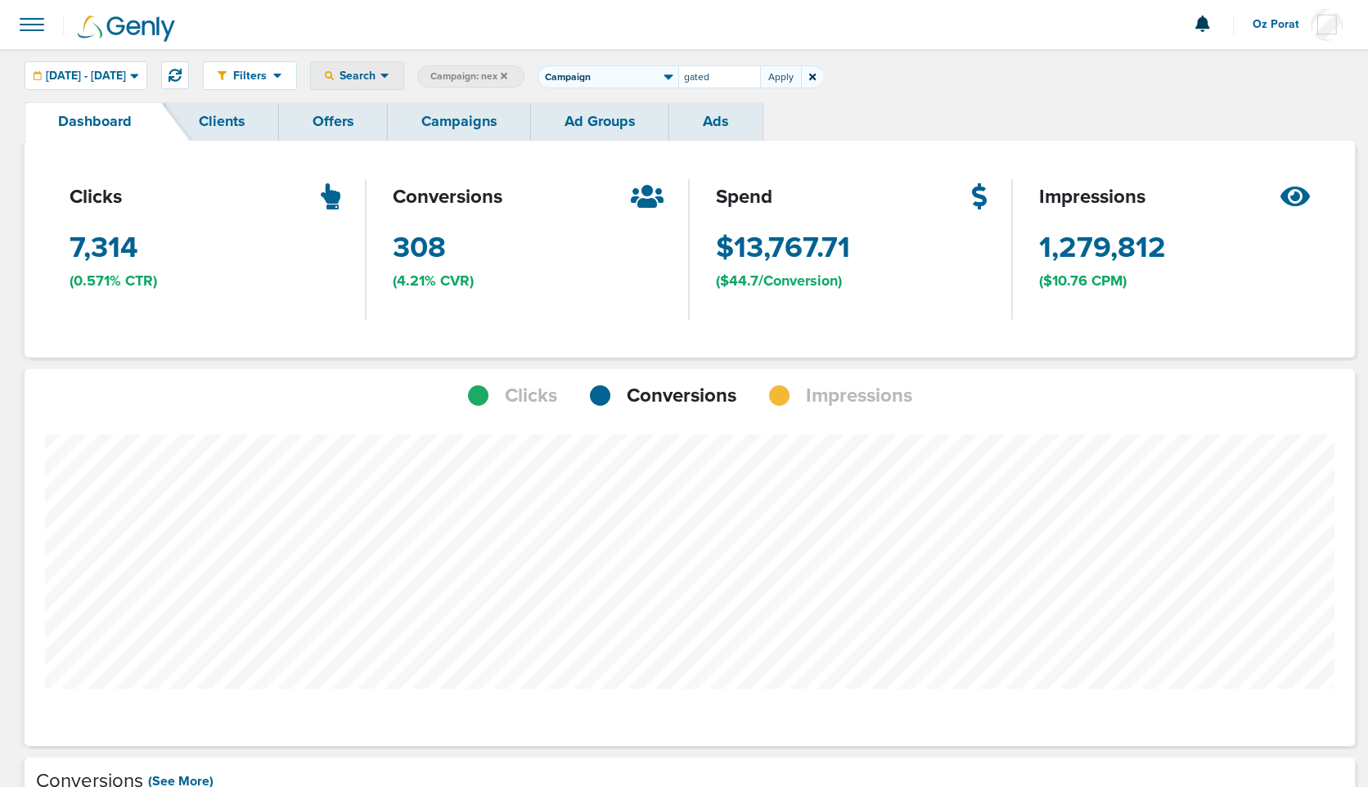
type input "gated"
click at [446, 123] on link "Campaigns" at bounding box center [459, 121] width 143 height 38
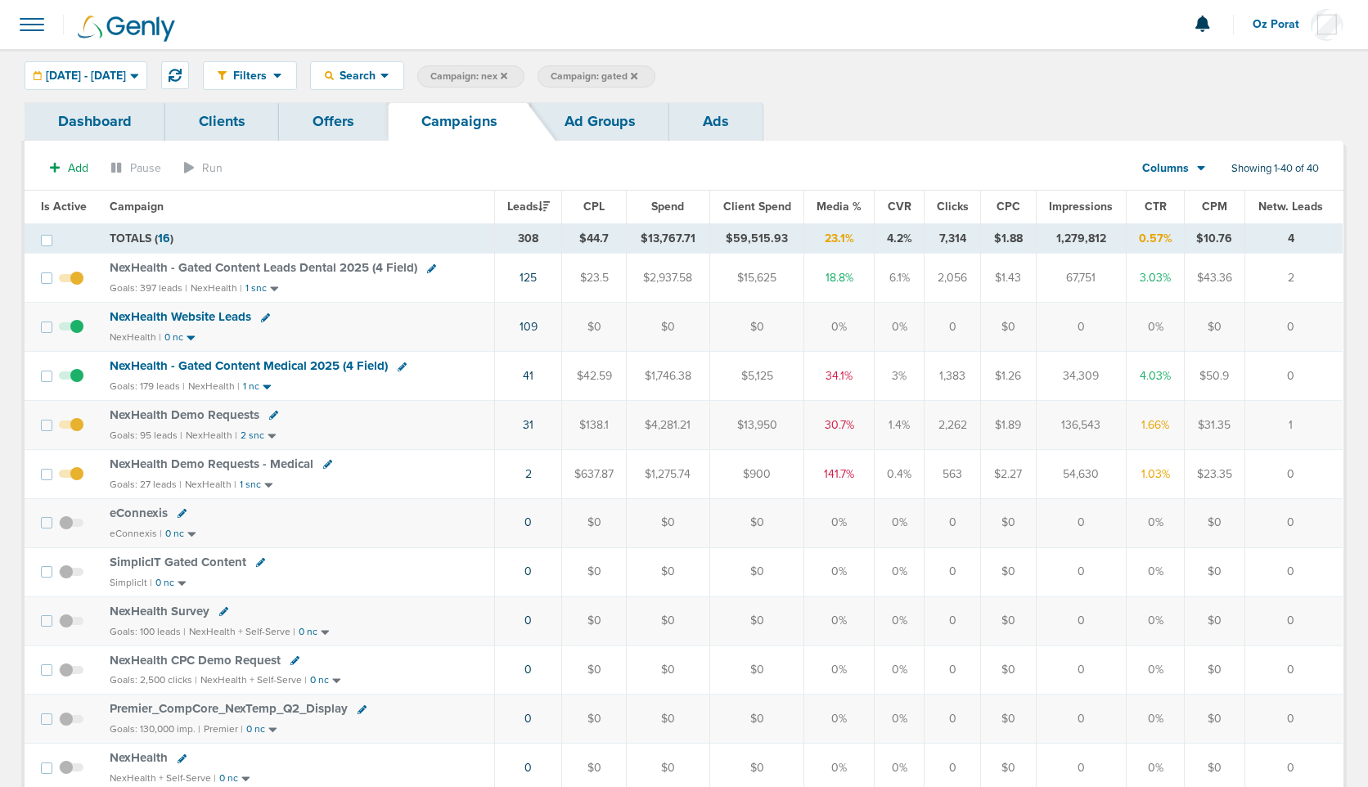
click at [637, 78] on span "Campaign: gated" at bounding box center [594, 77] width 87 height 14
select select "cmpName"
click at [745, 75] on input "gated" at bounding box center [719, 76] width 82 height 23
type input "nexhealth - gated"
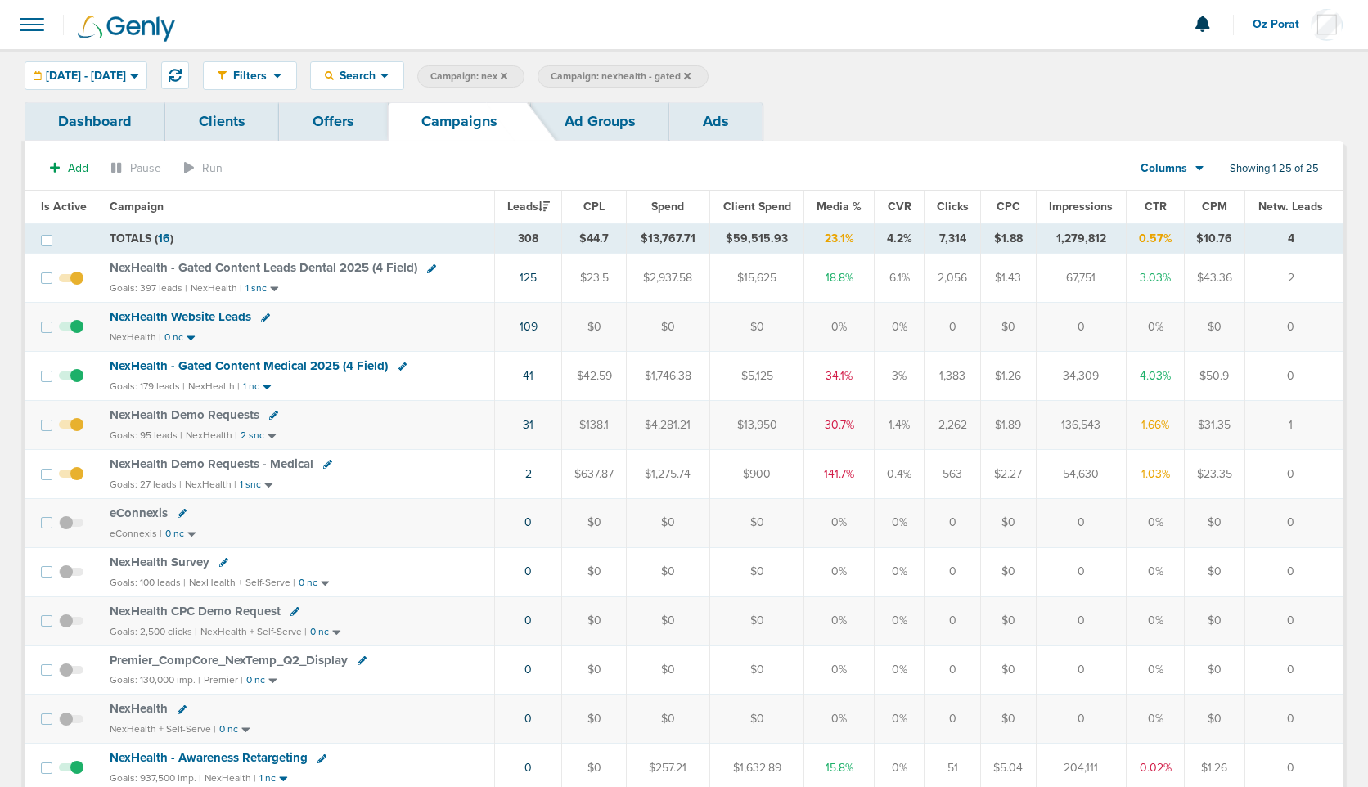
click at [507, 74] on icon at bounding box center [504, 75] width 7 height 7
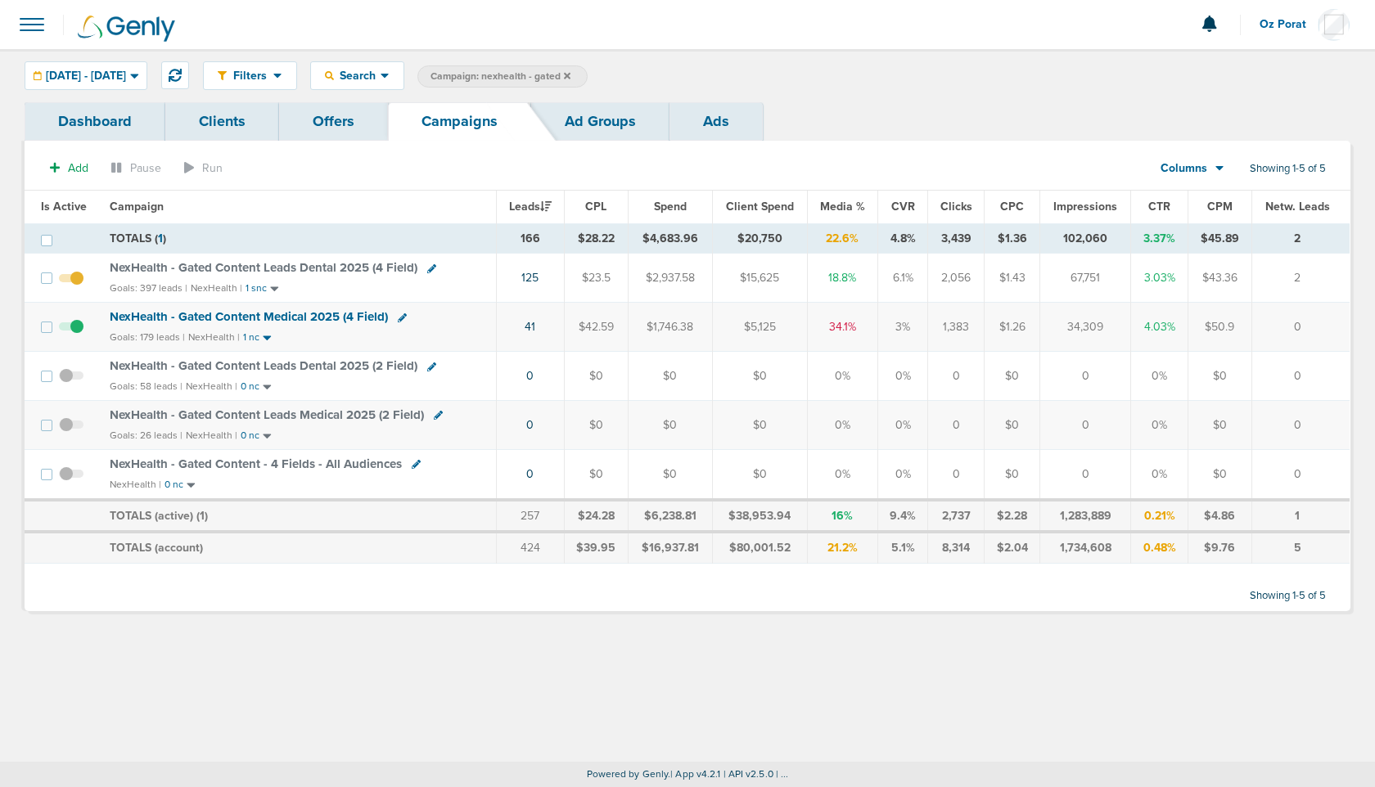
click at [98, 125] on link "Dashboard" at bounding box center [95, 121] width 141 height 38
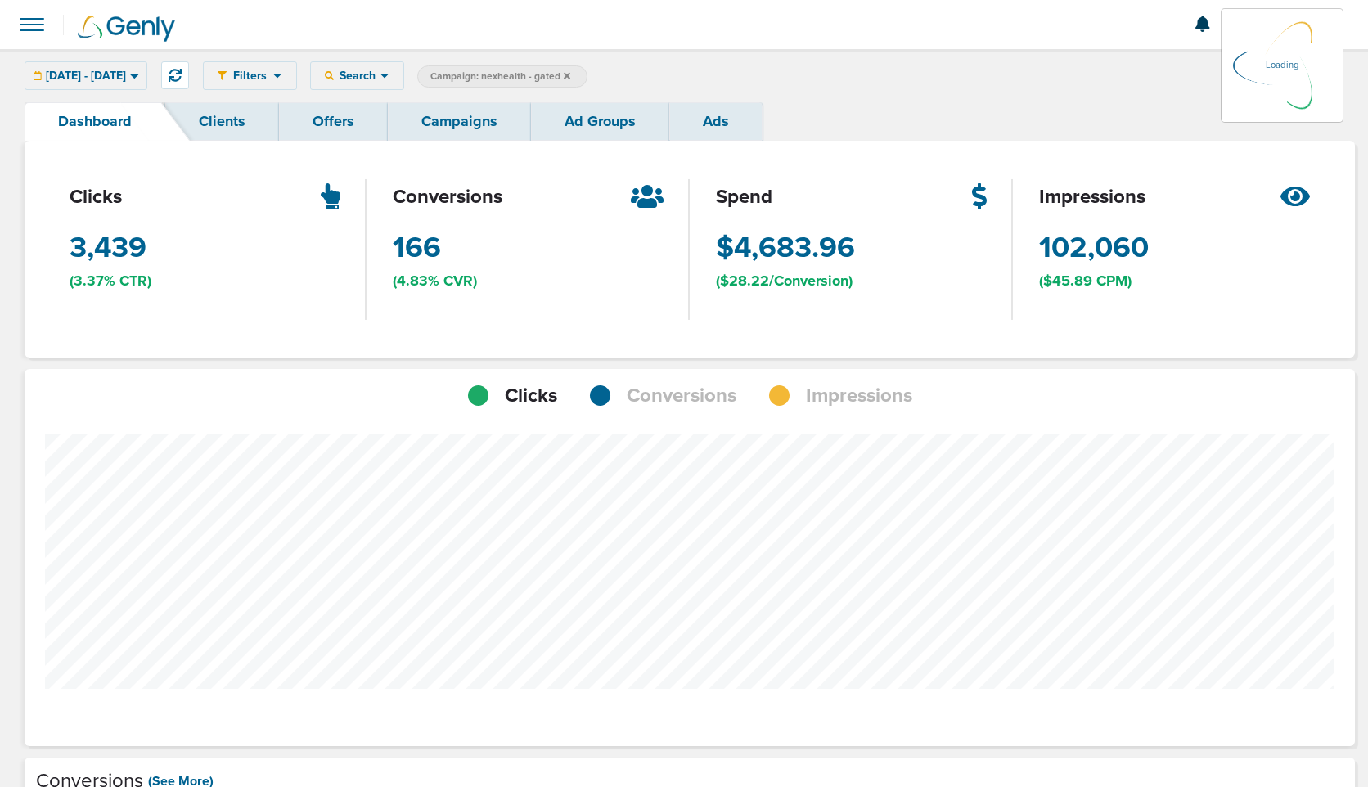
scroll to position [1274, 1319]
click at [667, 389] on span "Conversions" at bounding box center [682, 396] width 110 height 28
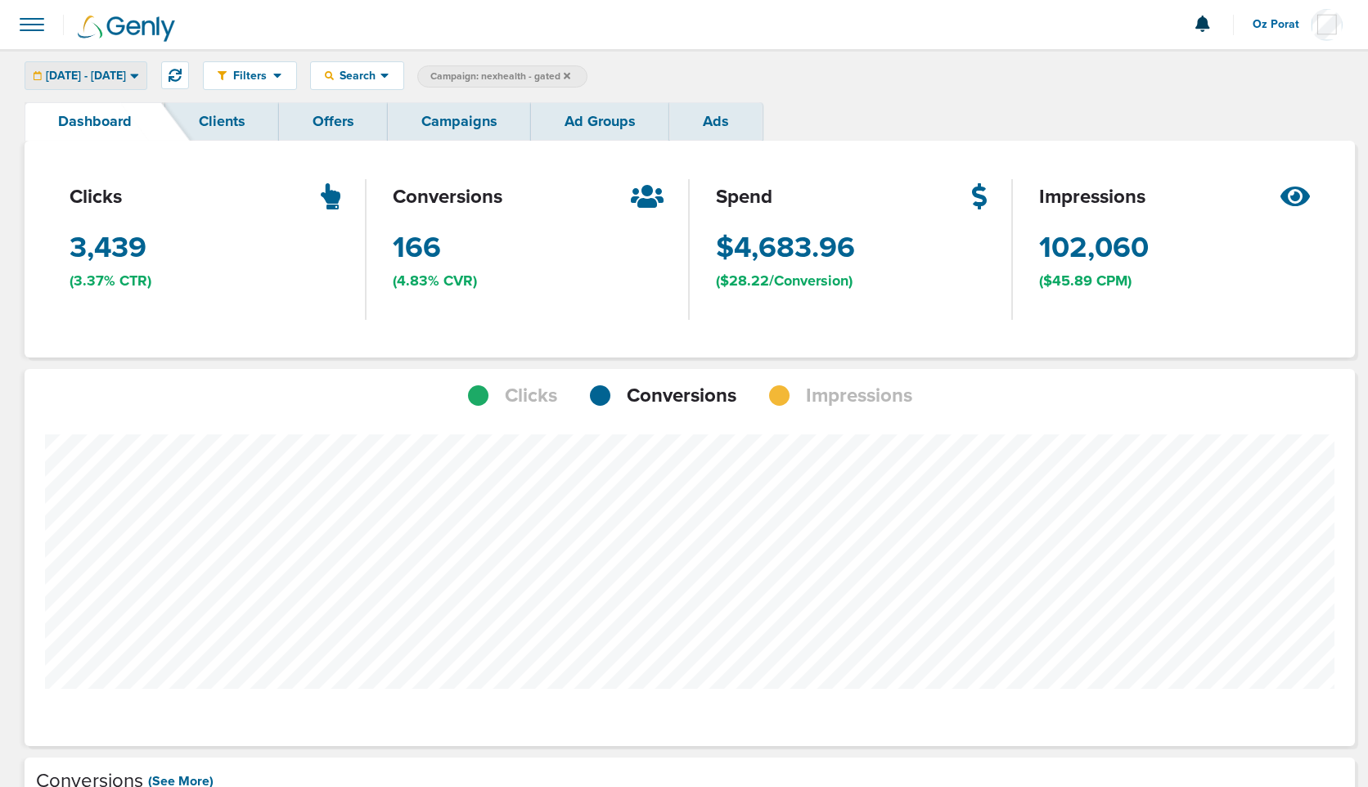
click at [111, 73] on span "[DATE] - [DATE]" at bounding box center [86, 75] width 80 height 11
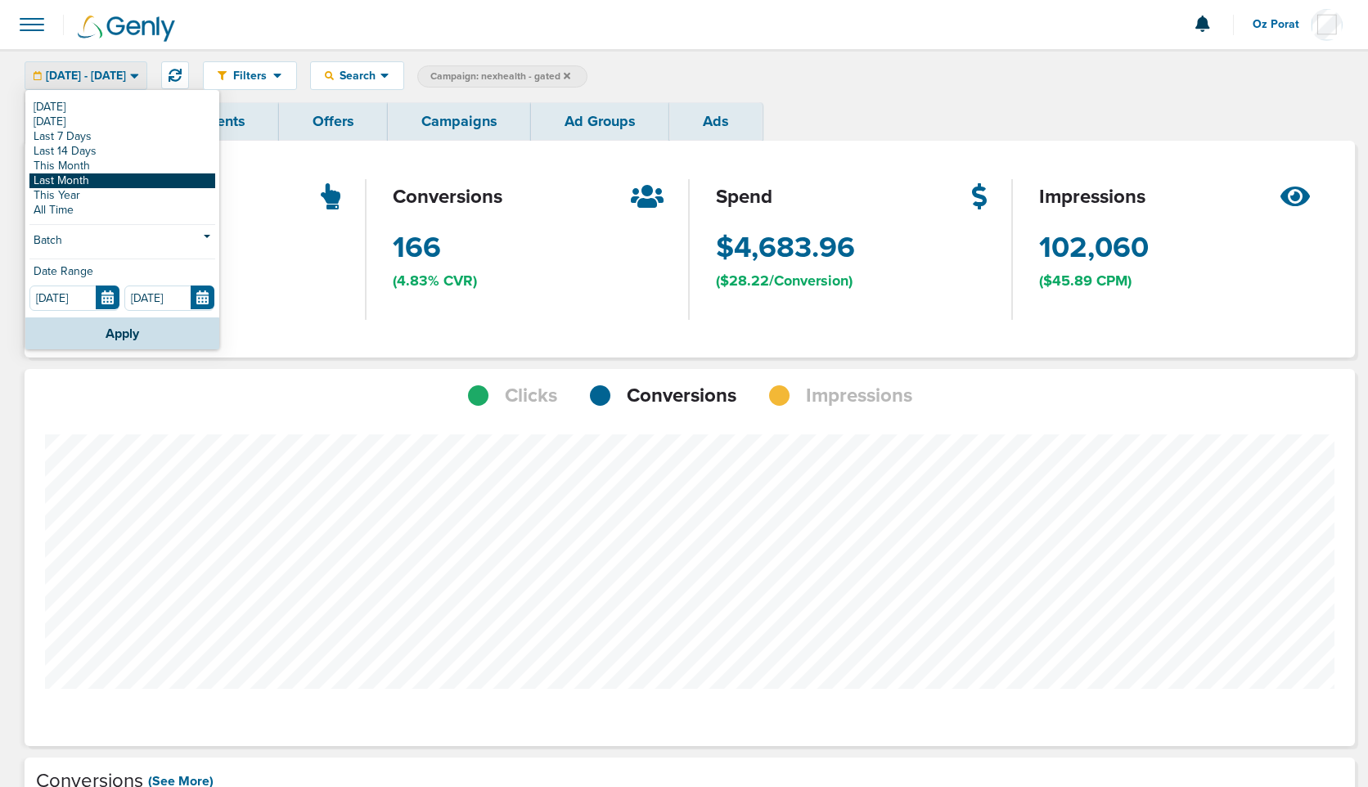
click at [94, 182] on link "Last Month" at bounding box center [122, 180] width 186 height 15
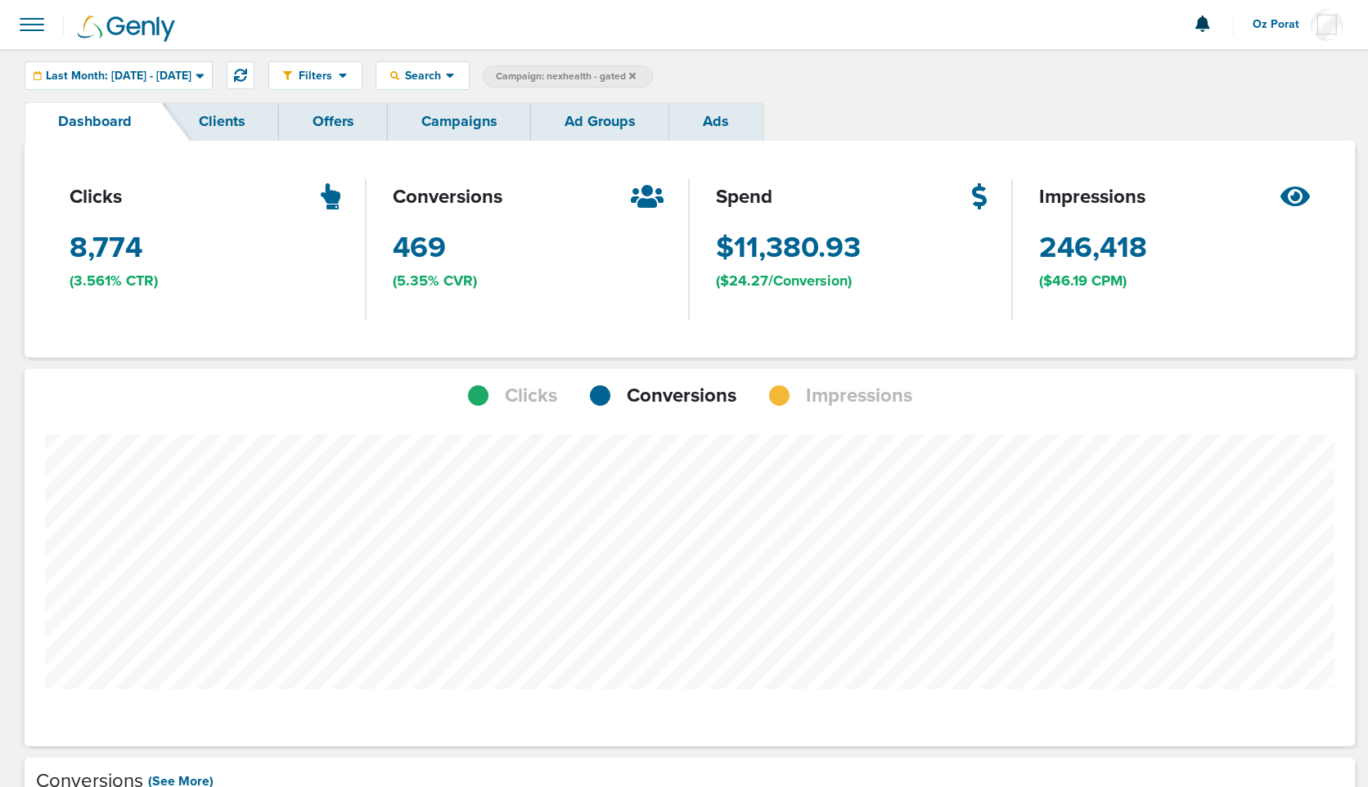
click at [861, 393] on span "Impressions" at bounding box center [859, 396] width 106 height 28
click at [178, 83] on div "Last Month: [DATE] - [DATE]" at bounding box center [118, 75] width 187 height 27
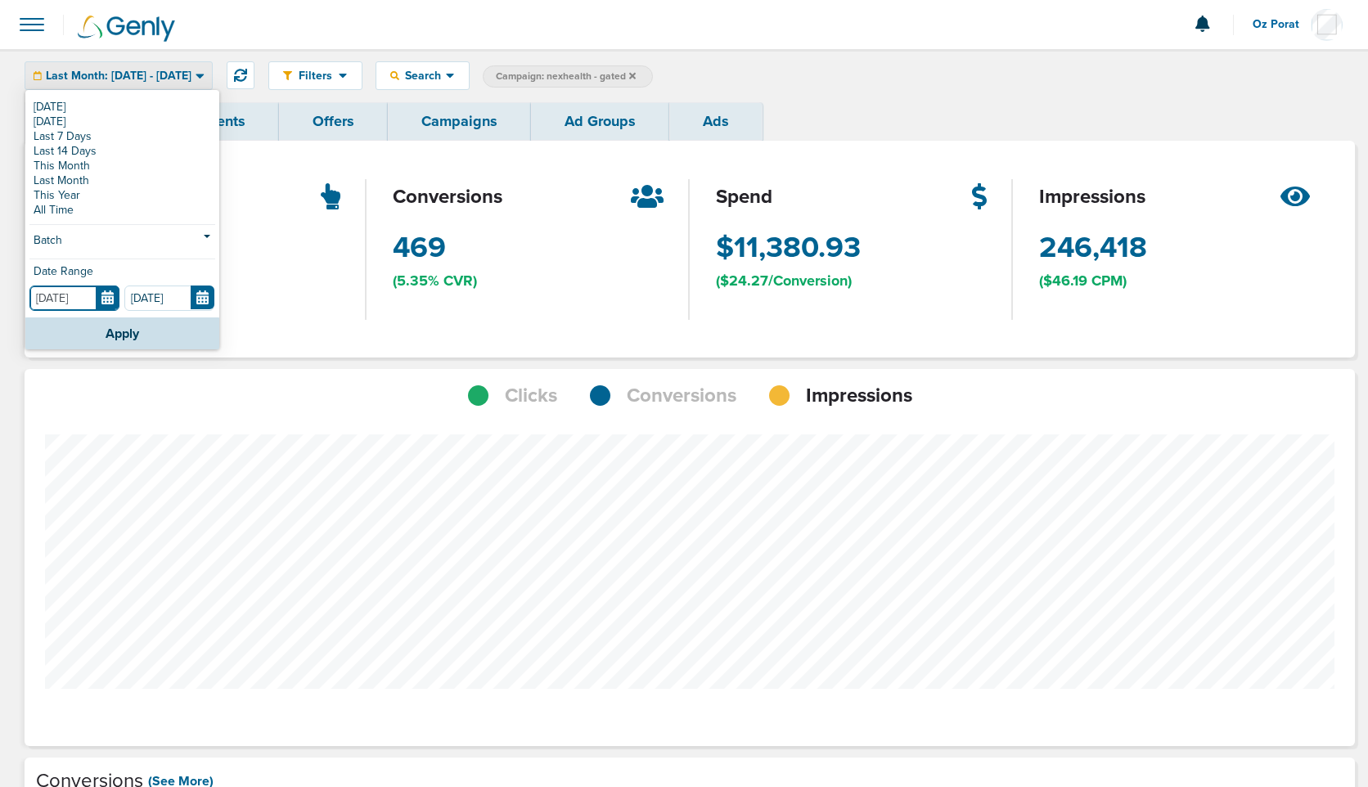
click at [110, 300] on input "[DATE]" at bounding box center [74, 298] width 90 height 25
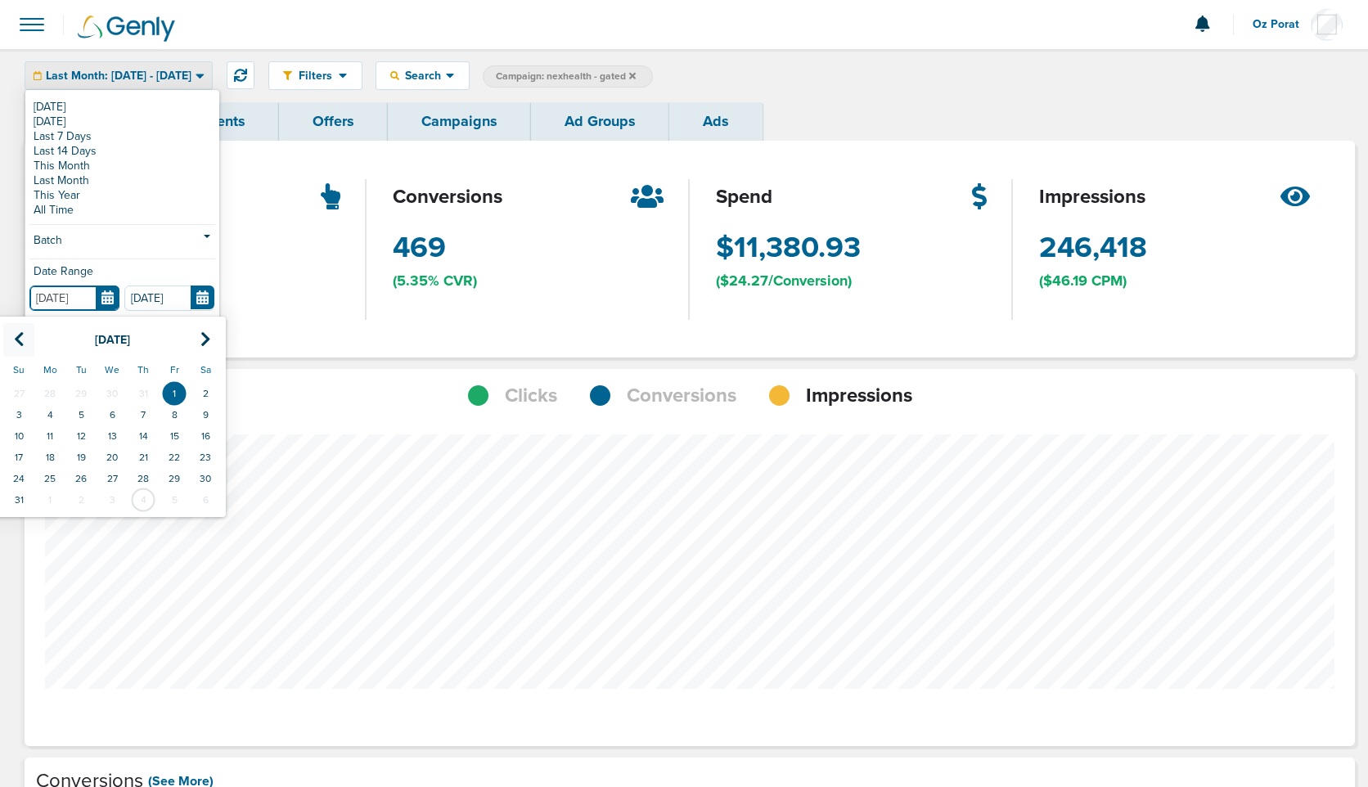
click at [18, 336] on icon at bounding box center [19, 339] width 11 height 16
click at [86, 388] on td "3" at bounding box center [80, 393] width 31 height 21
type input "[DATE]"
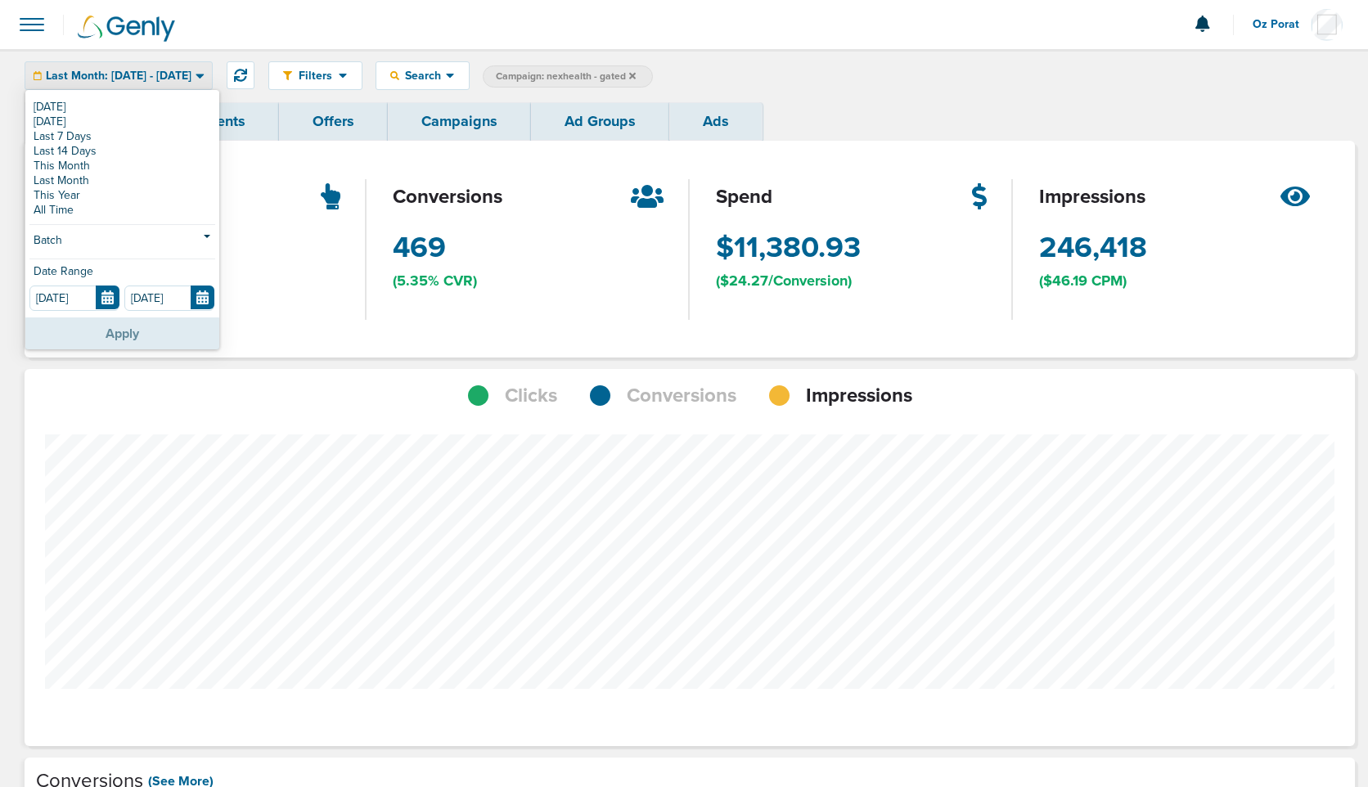
click at [115, 325] on button "Apply" at bounding box center [122, 333] width 194 height 32
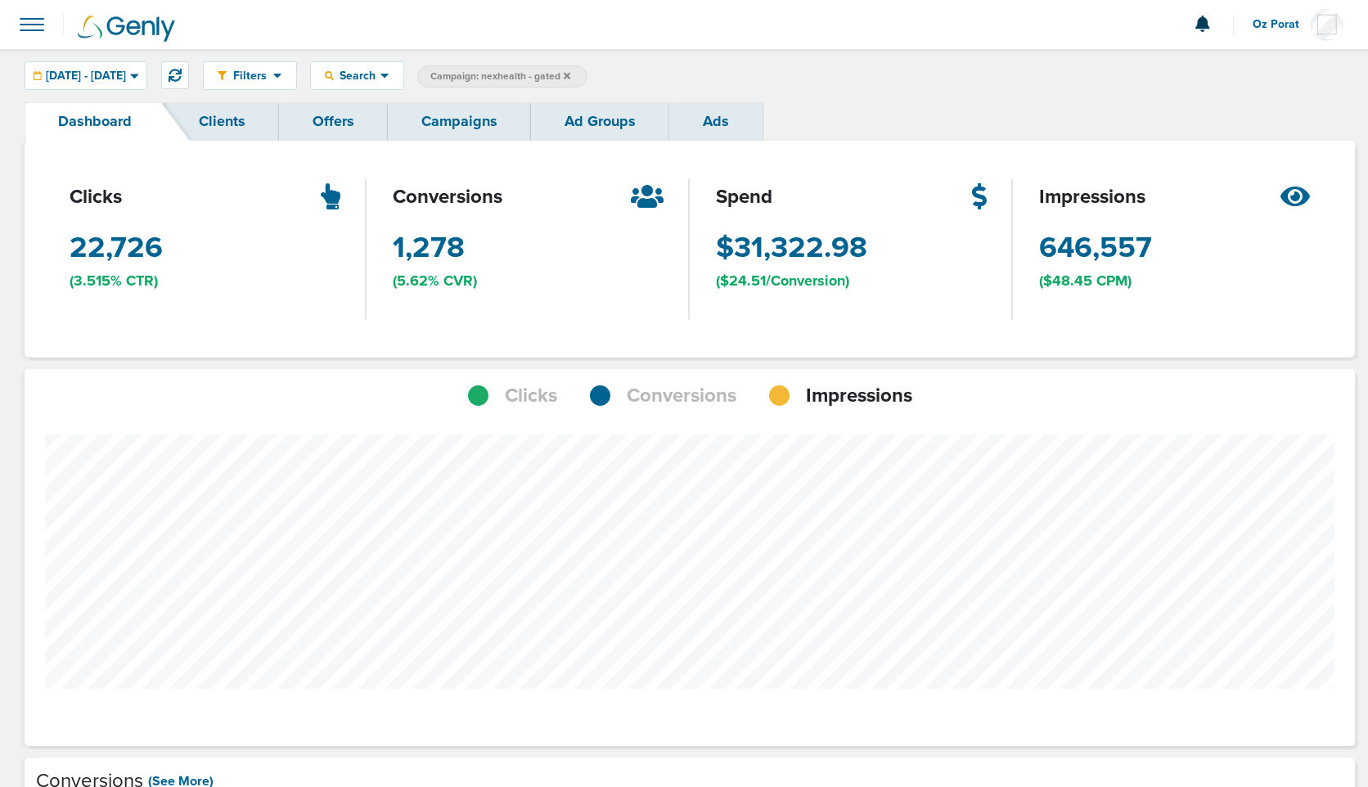
click at [683, 383] on span "Conversions" at bounding box center [682, 396] width 110 height 28
click at [439, 124] on link "Campaigns" at bounding box center [459, 121] width 143 height 38
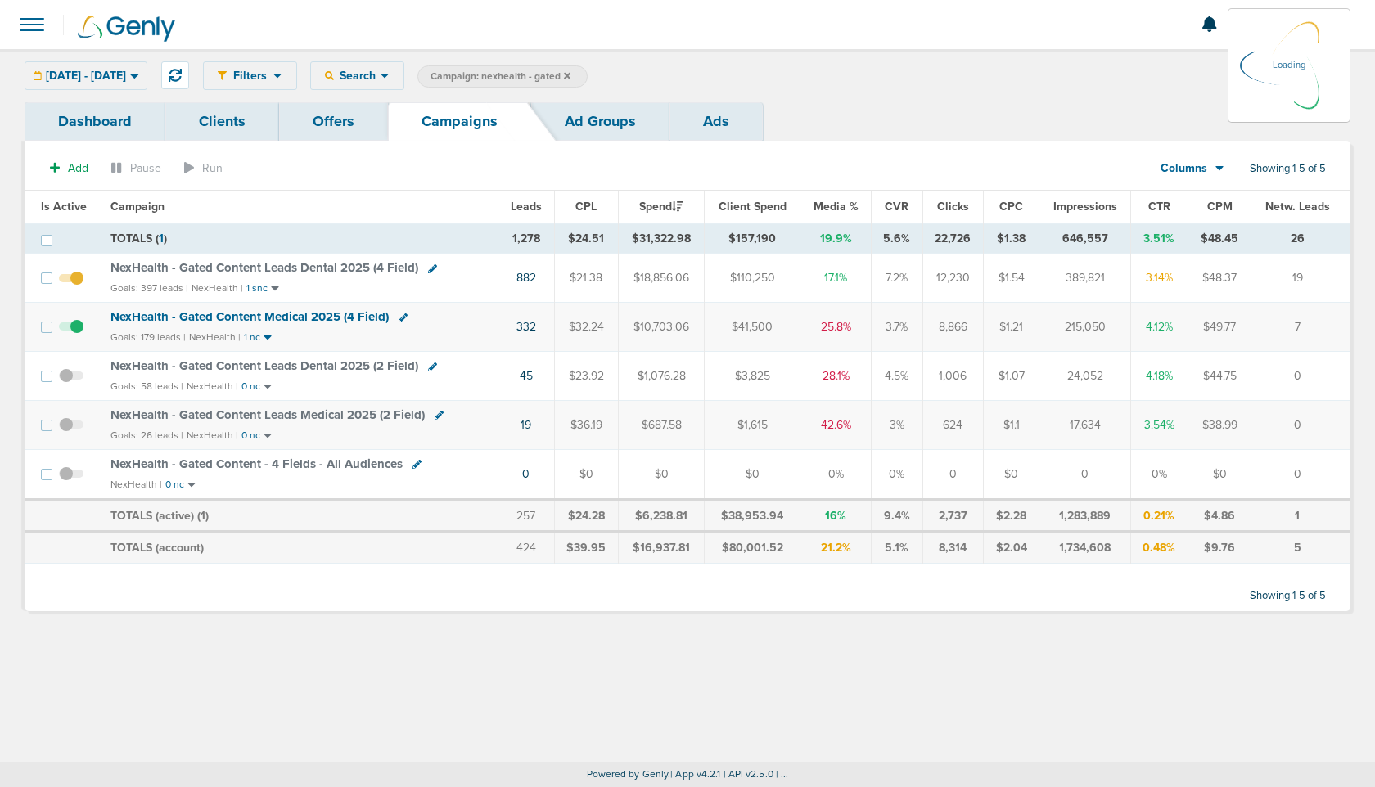
click at [108, 67] on div "[DATE] - [DATE] [DATE] [DATE] Last 7 Days Last 14 Days This Month Last Month Th…" at bounding box center [86, 75] width 123 height 29
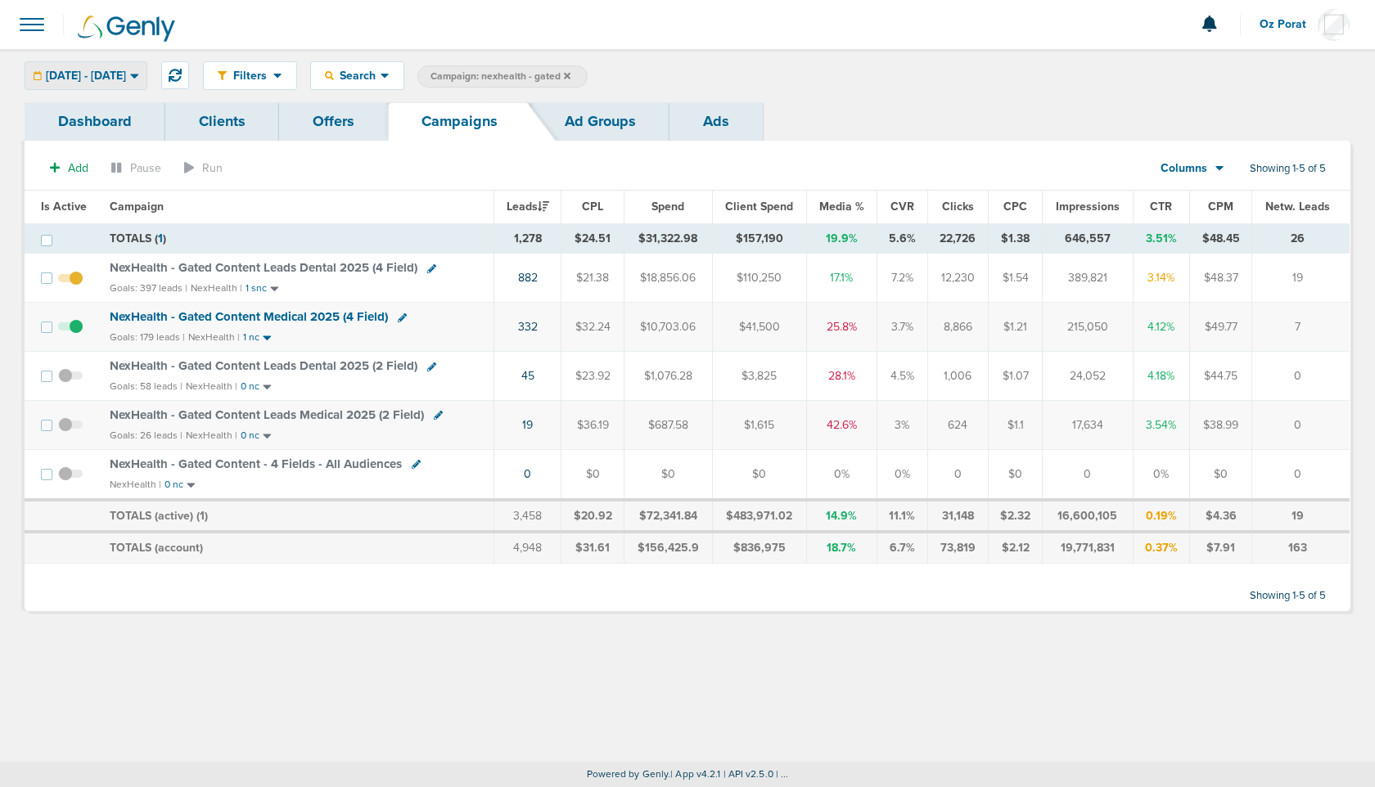
click at [110, 78] on span "[DATE] - [DATE]" at bounding box center [86, 75] width 80 height 11
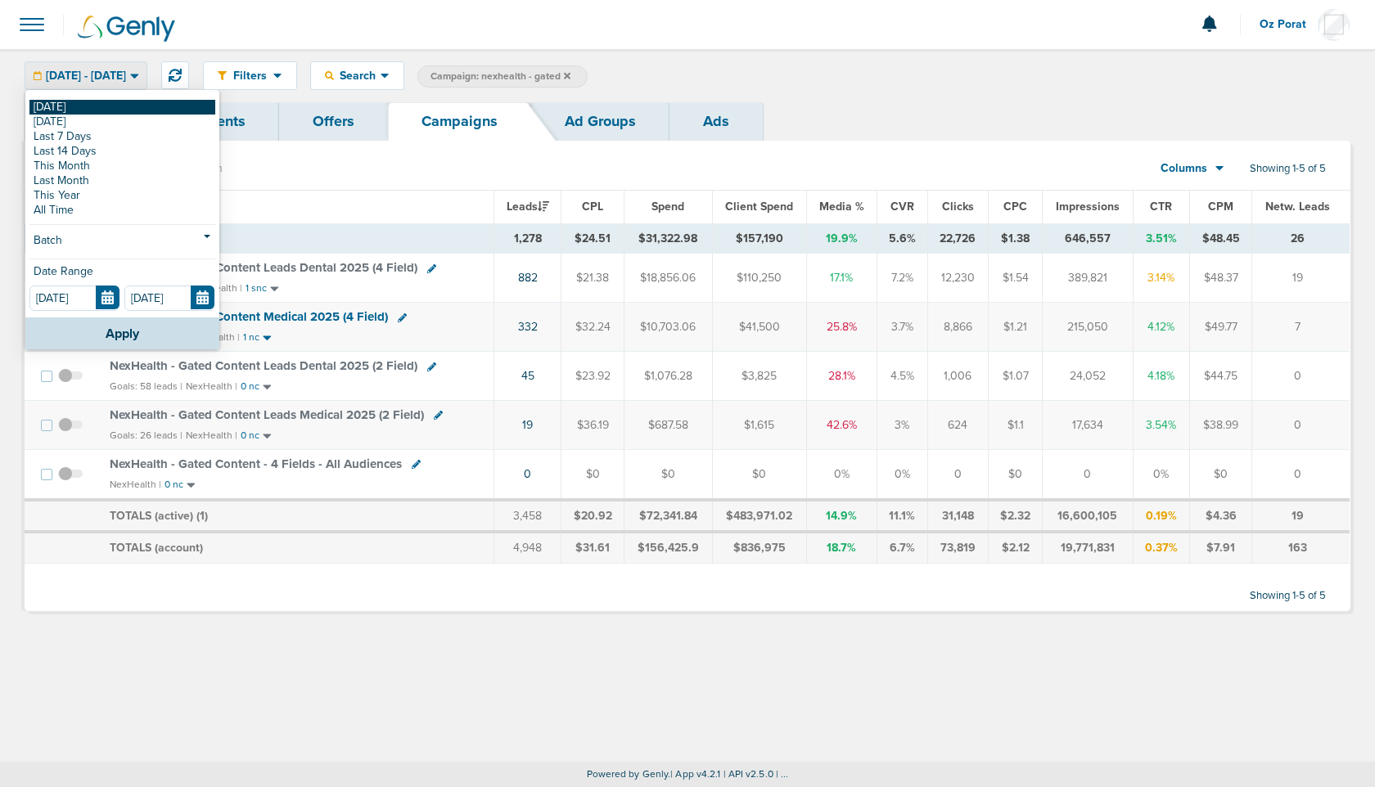
click at [84, 110] on link "[DATE]" at bounding box center [122, 107] width 186 height 15
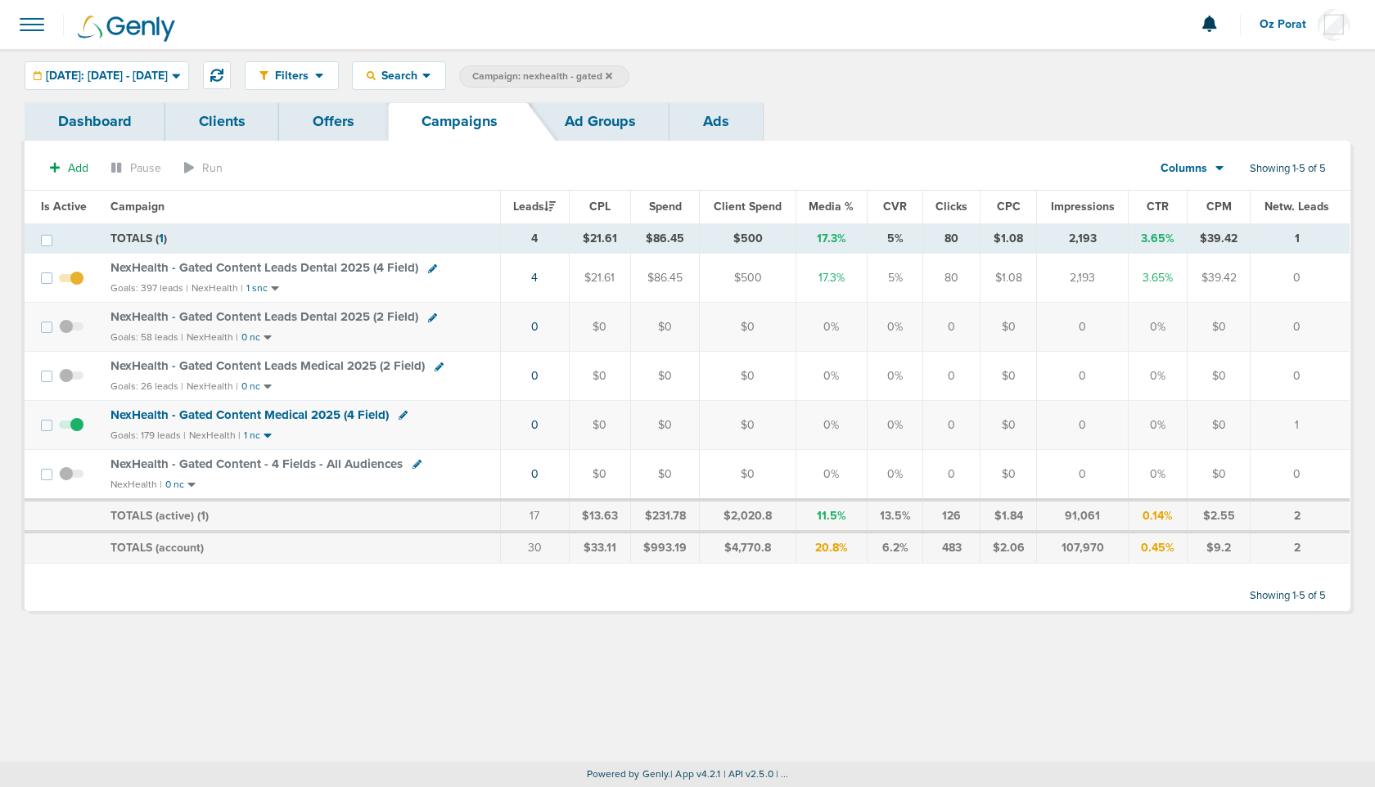
click at [612, 78] on icon at bounding box center [608, 75] width 7 height 7
